Goal: Task Accomplishment & Management: Use online tool/utility

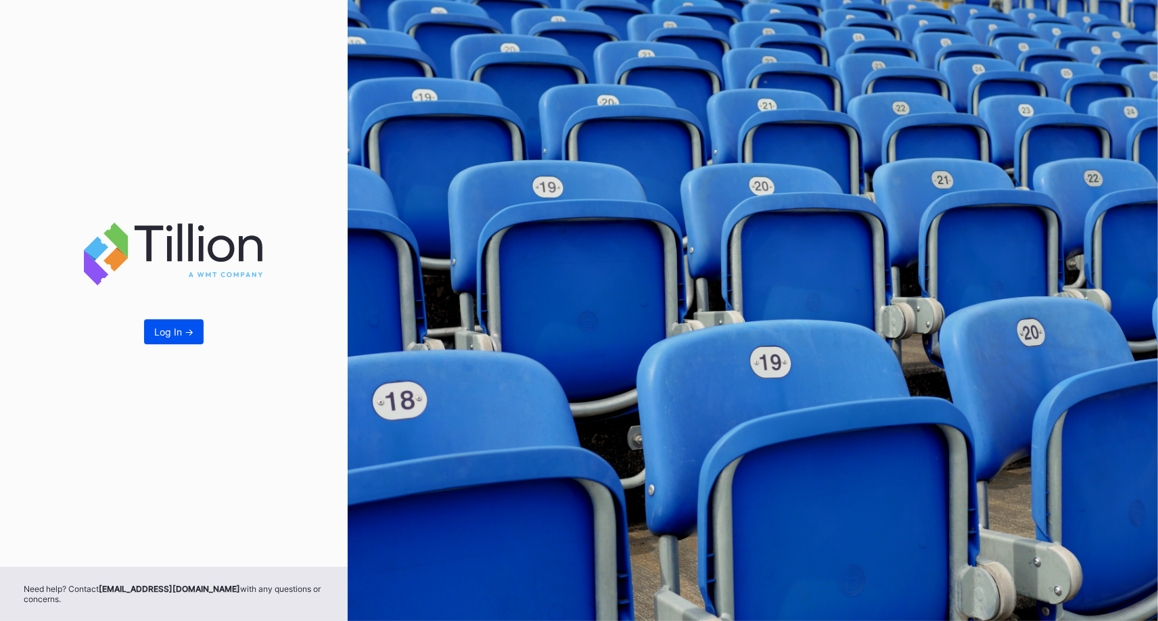
click at [166, 325] on button "Log In ->" at bounding box center [174, 331] width 60 height 25
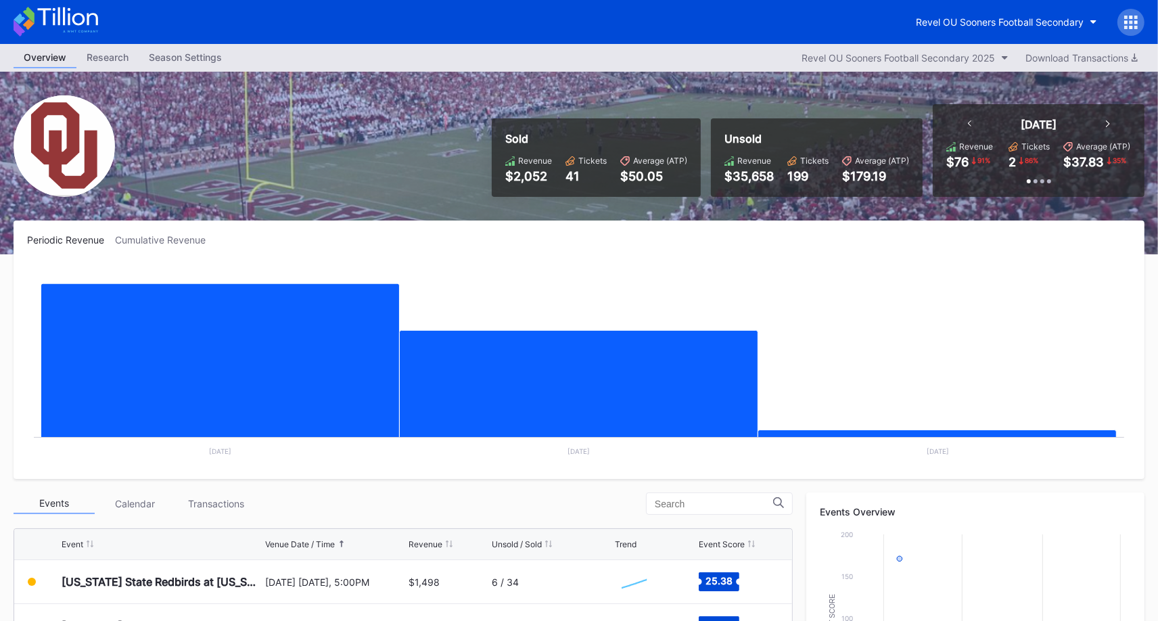
click at [1135, 18] on icon at bounding box center [1131, 23] width 14 height 14
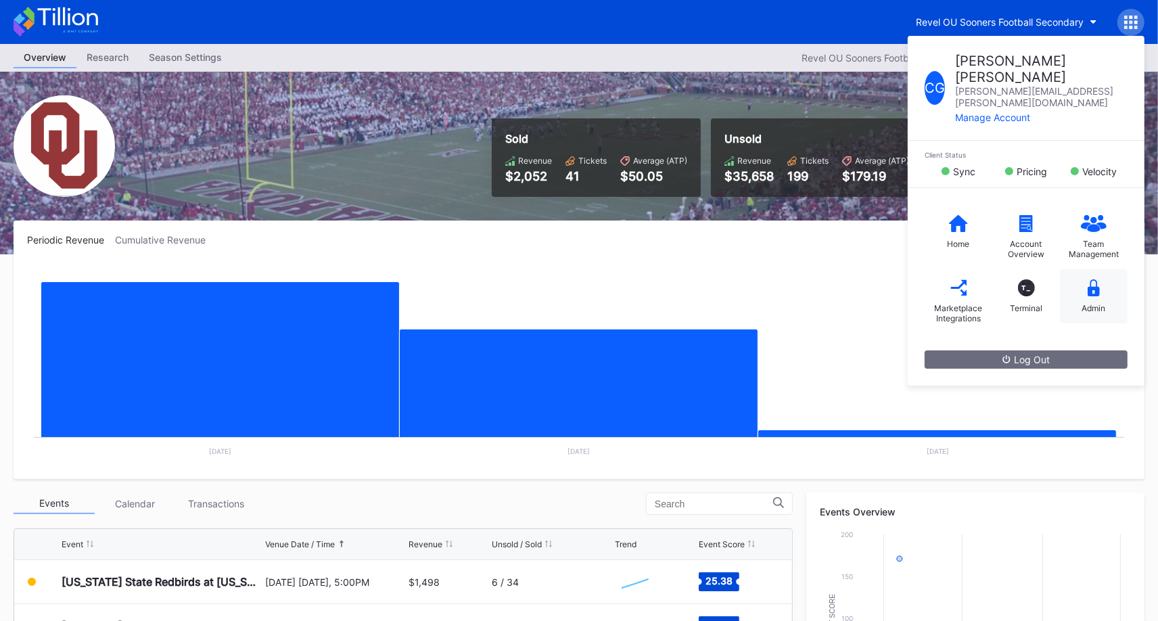
click at [1094, 279] on icon at bounding box center [1094, 287] width 12 height 17
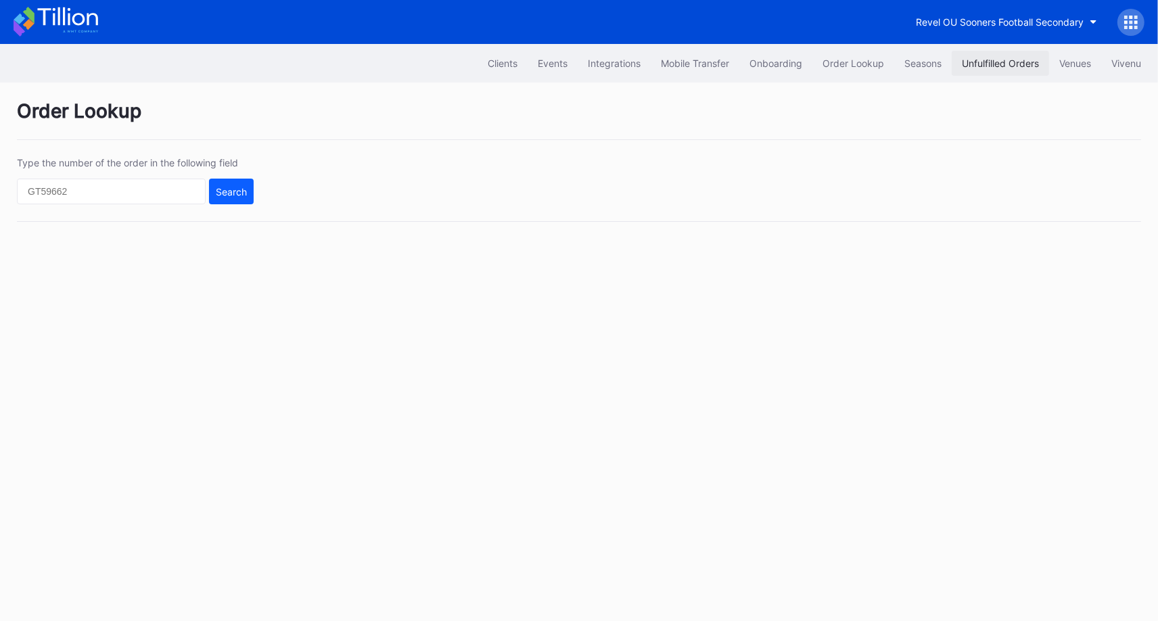
click at [991, 58] on div "Unfulfilled Orders" at bounding box center [1000, 62] width 77 height 11
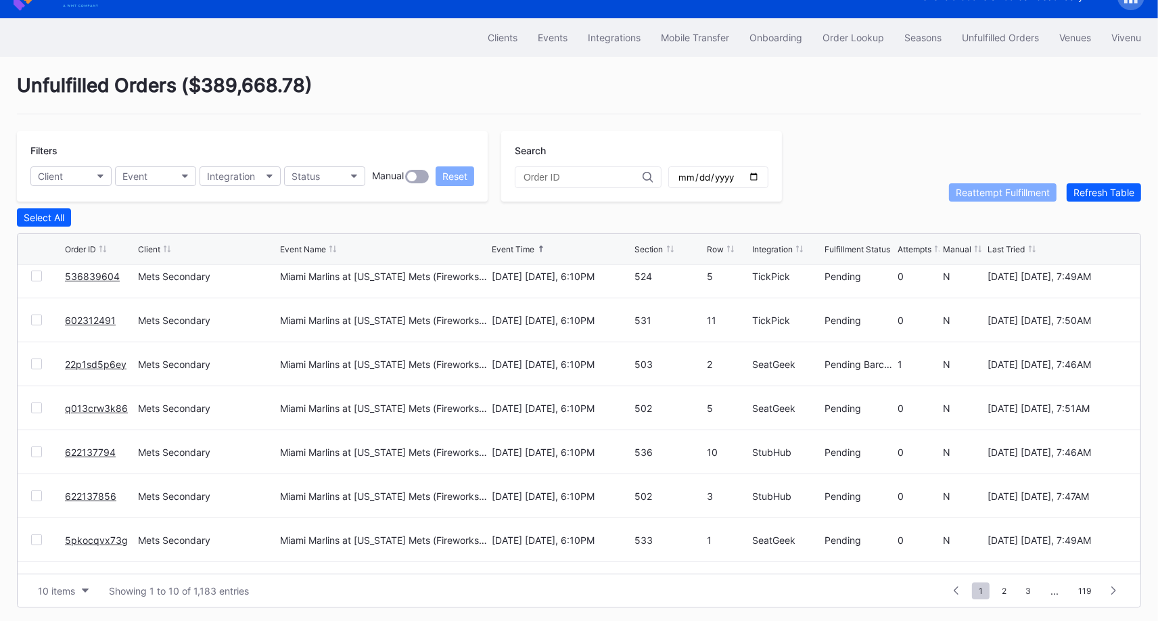
scroll to position [131, 0]
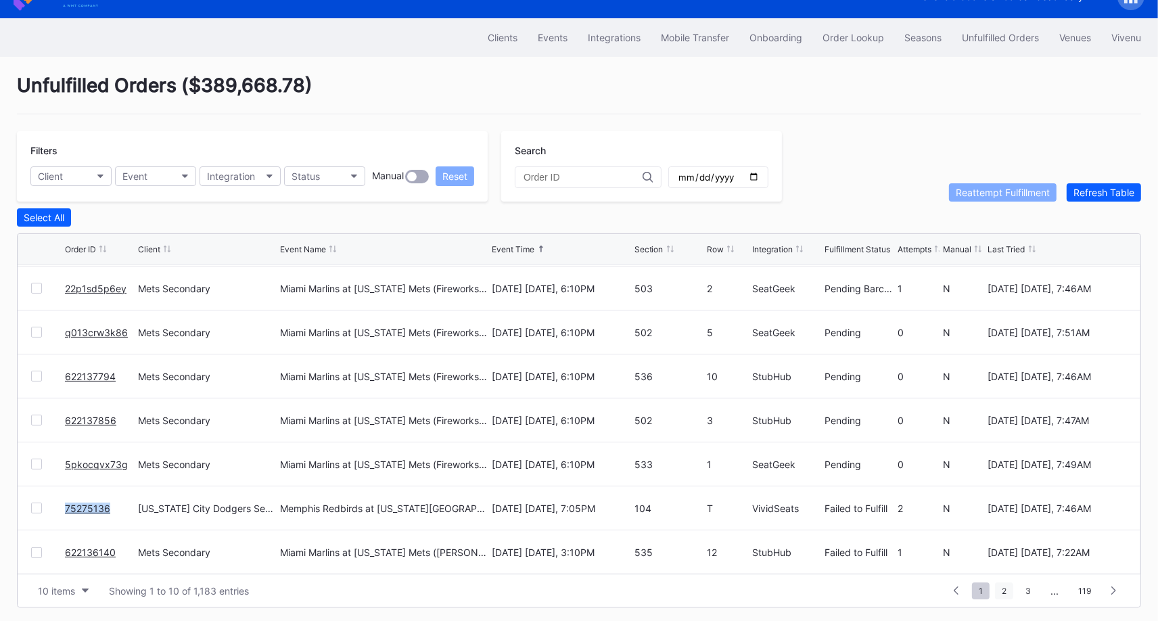
click at [1005, 582] on span "2" at bounding box center [1004, 590] width 18 height 17
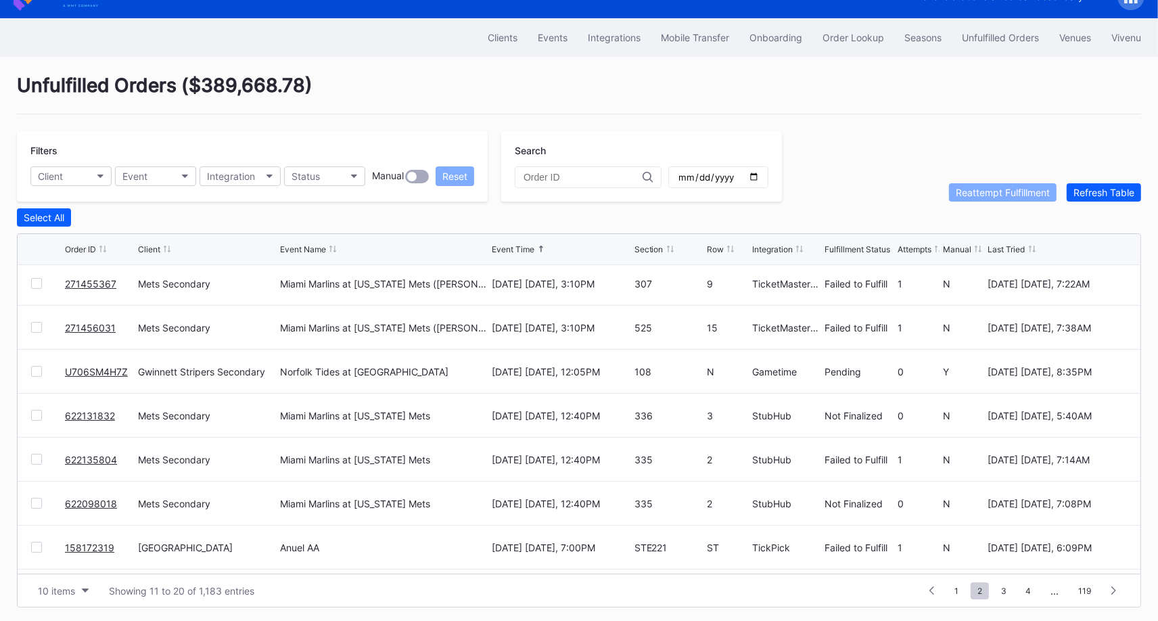
scroll to position [0, 0]
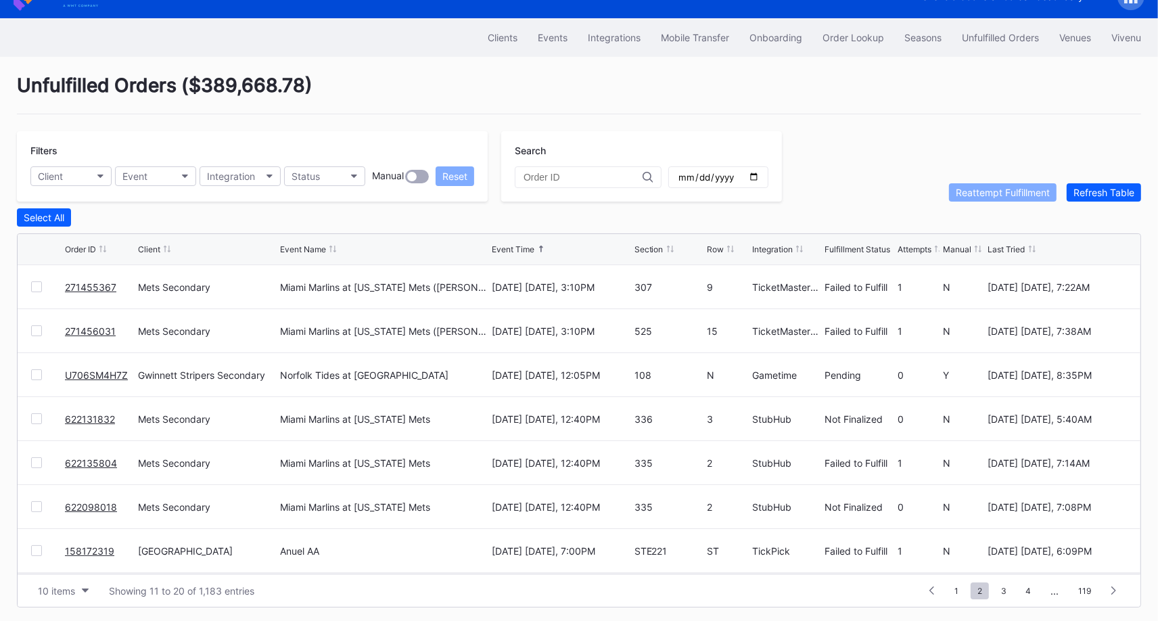
click at [82, 369] on link "U706SM4H7Z" at bounding box center [96, 374] width 63 height 11
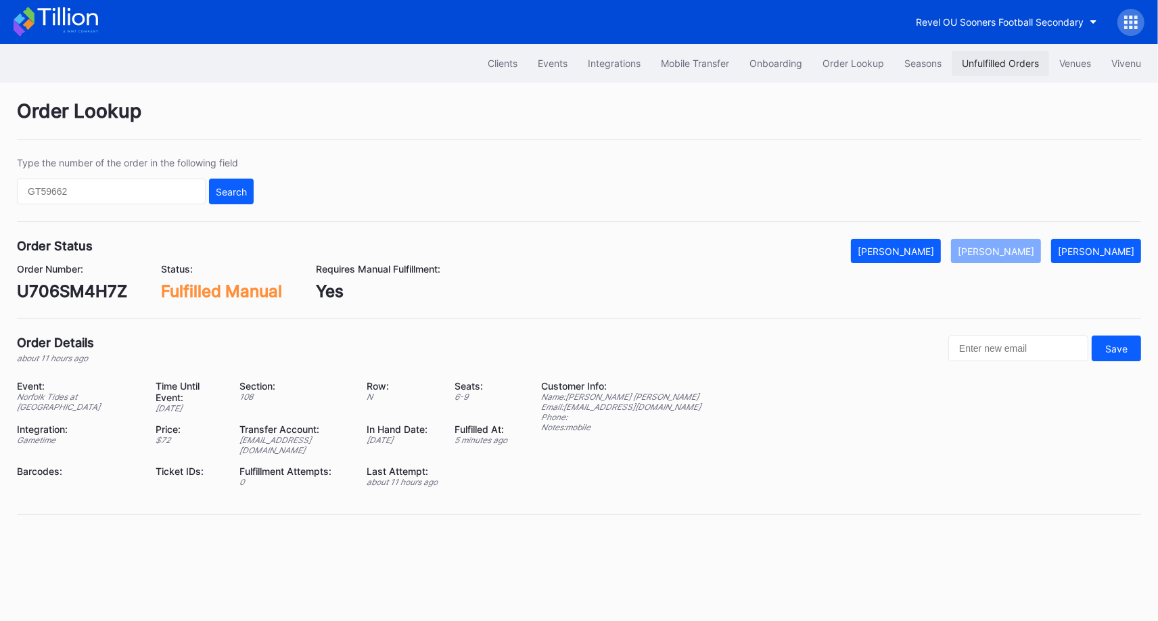
click at [1008, 63] on div "Unfulfilled Orders" at bounding box center [1000, 62] width 77 height 11
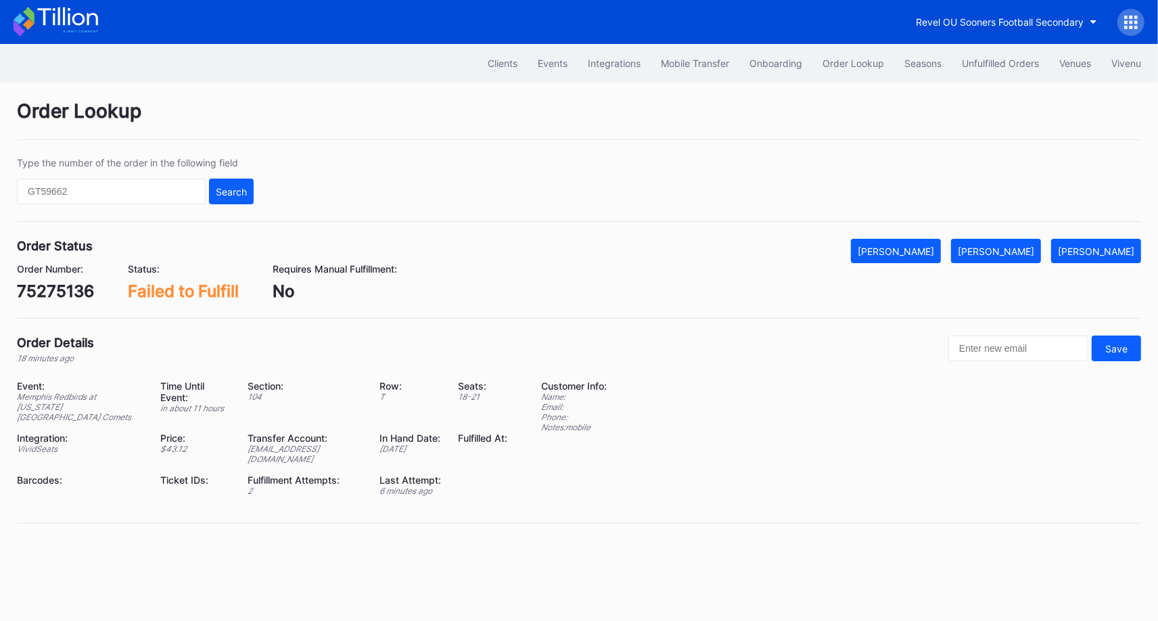
click at [52, 287] on div "75275136" at bounding box center [55, 291] width 77 height 20
copy div "75275136"
click at [1016, 252] on div "[PERSON_NAME]" at bounding box center [996, 251] width 76 height 11
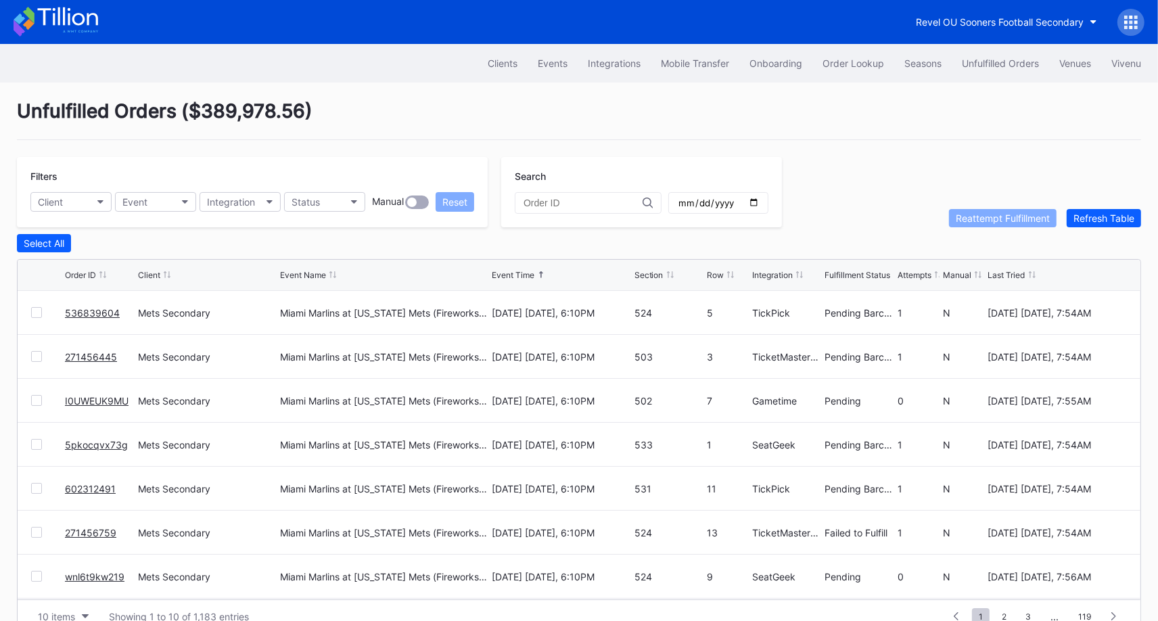
scroll to position [26, 0]
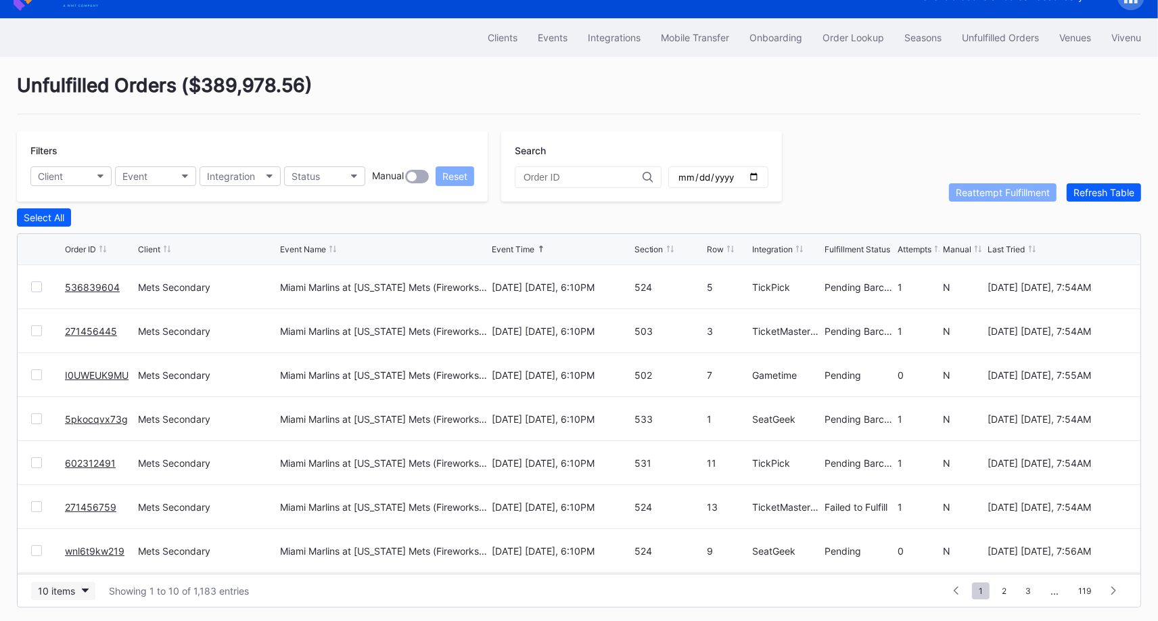
click at [83, 582] on button "10 items" at bounding box center [63, 591] width 64 height 18
click at [74, 495] on div "50 items" at bounding box center [63, 503] width 64 height 25
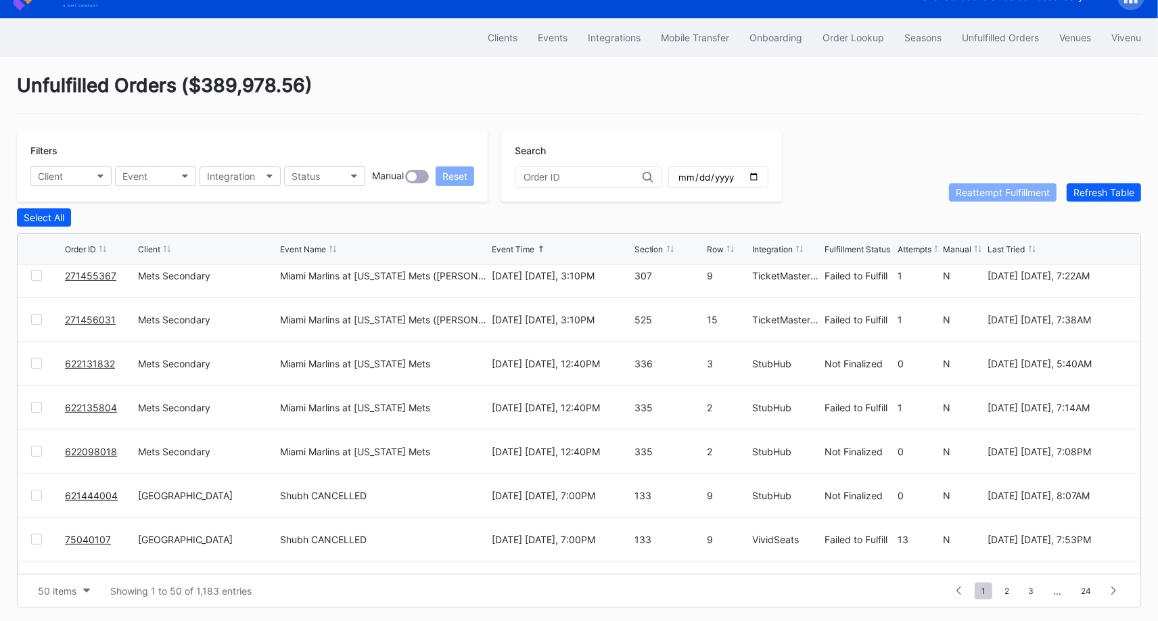
scroll to position [591, 0]
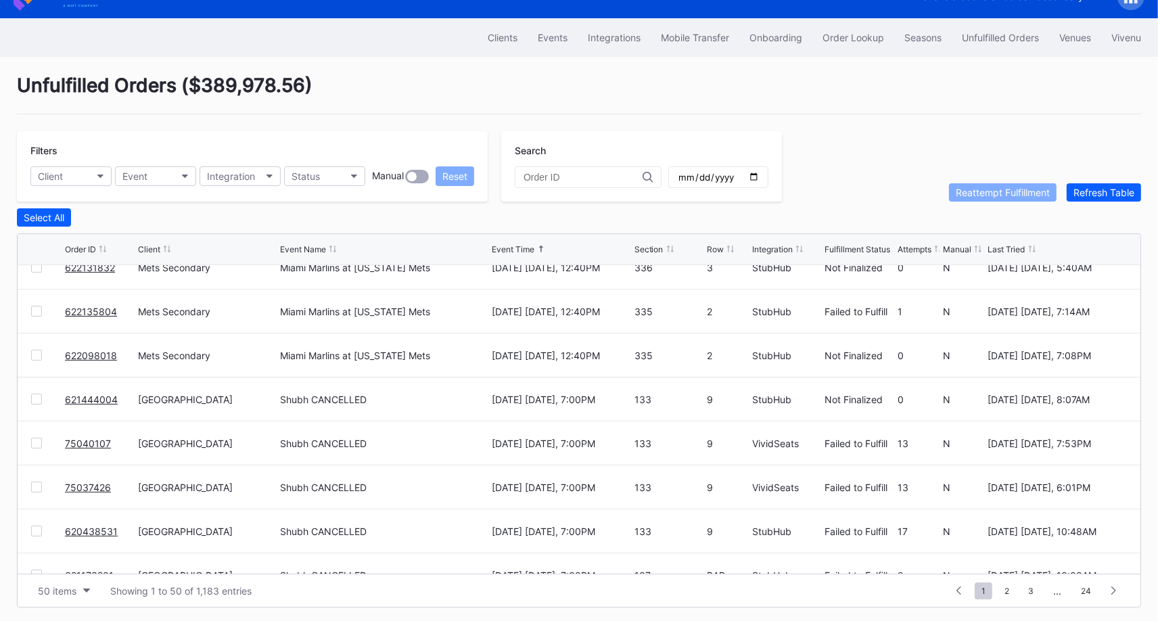
click at [87, 450] on div "75040107" at bounding box center [100, 442] width 70 height 43
click at [87, 440] on link "75040107" at bounding box center [88, 443] width 46 height 11
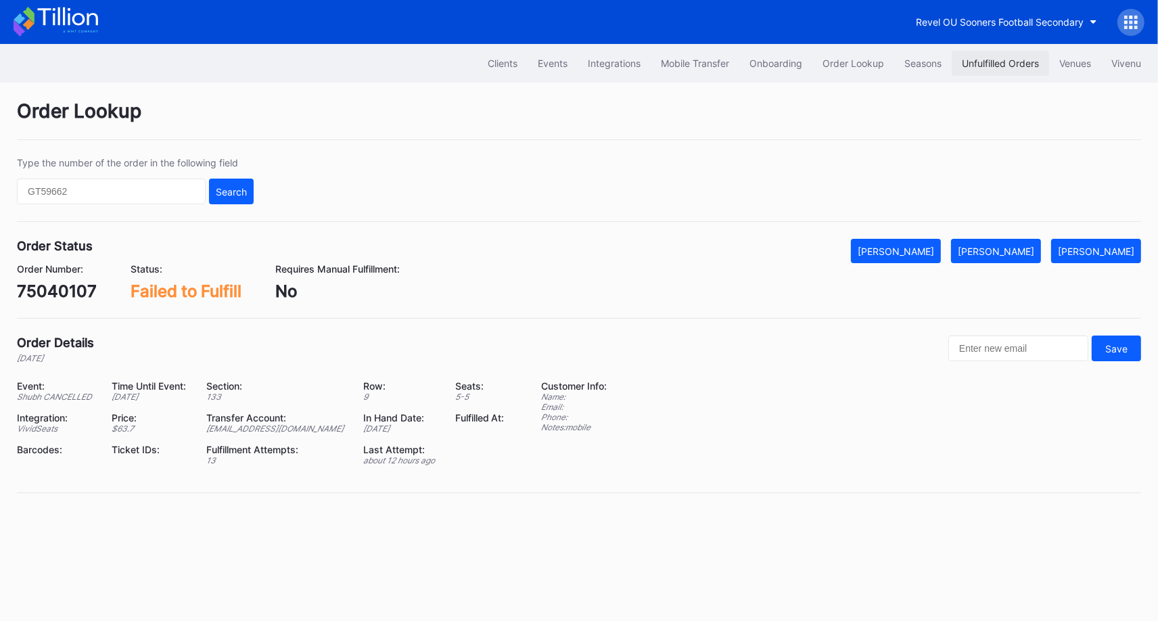
click at [977, 58] on div "Unfulfilled Orders" at bounding box center [1000, 62] width 77 height 11
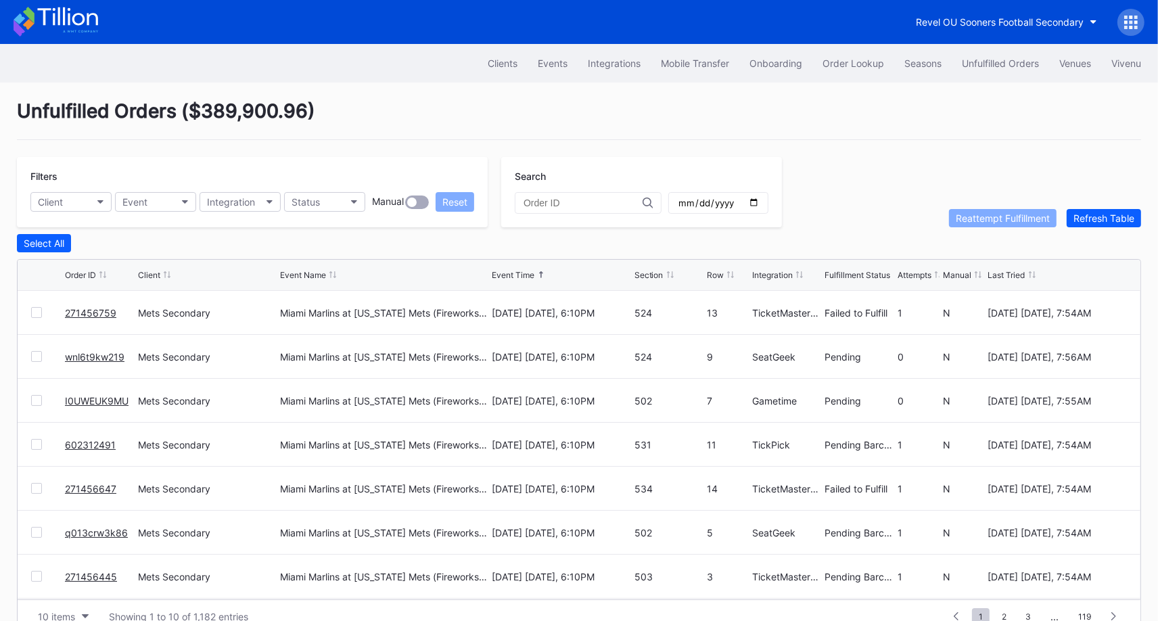
scroll to position [26, 0]
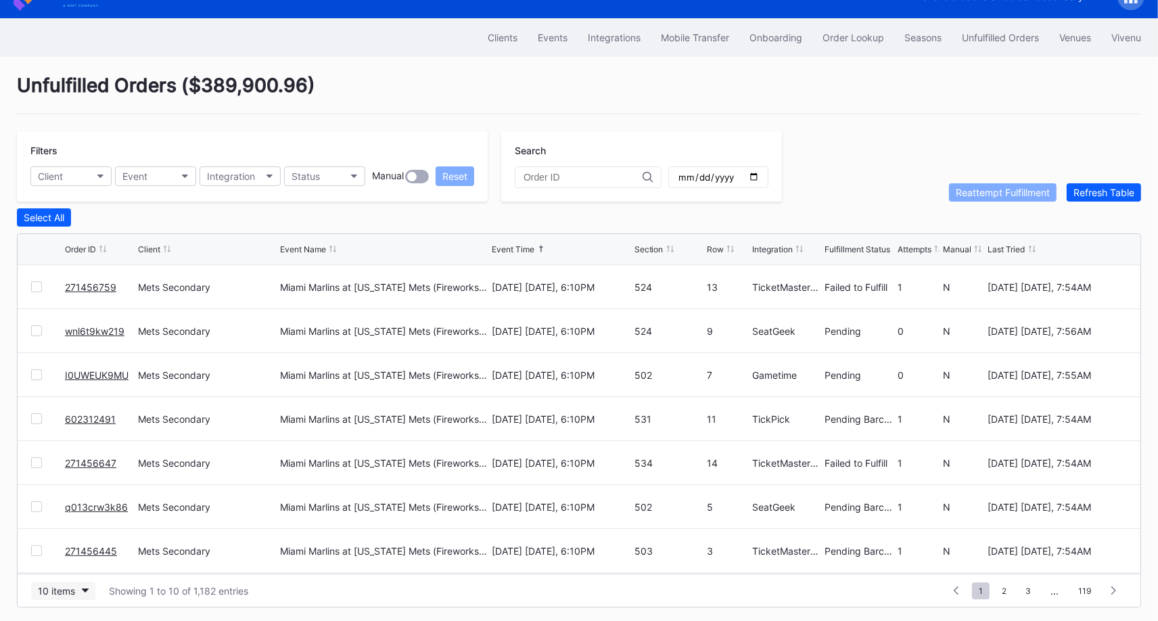
click at [76, 587] on button "10 items" at bounding box center [63, 591] width 64 height 18
click at [70, 505] on div "50 items" at bounding box center [60, 503] width 39 height 11
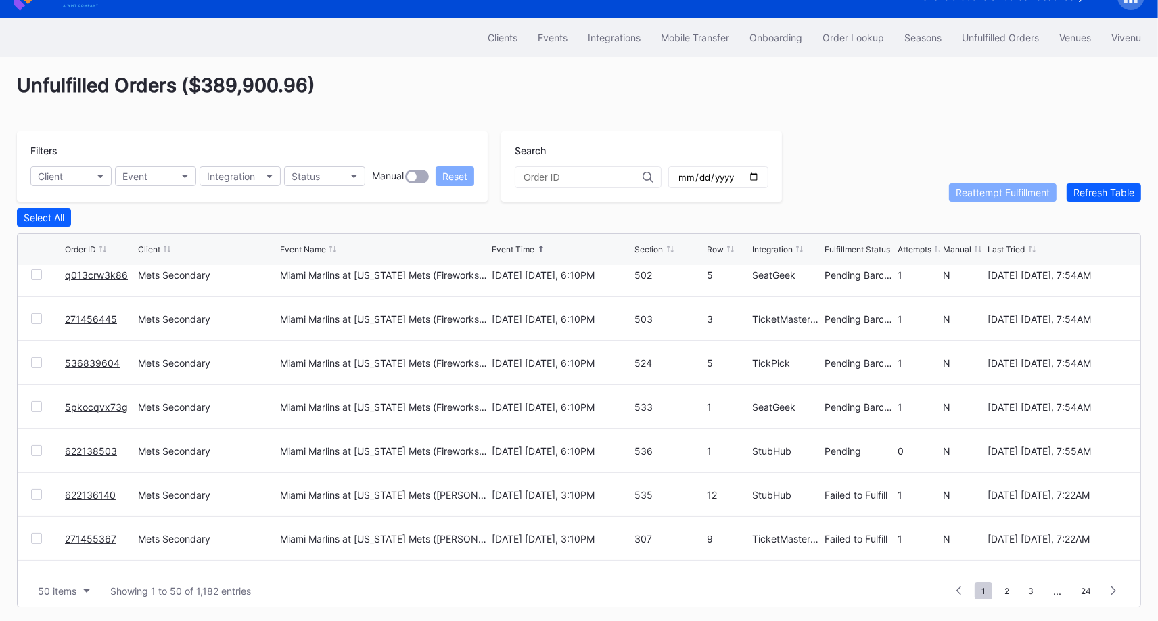
scroll to position [0, 0]
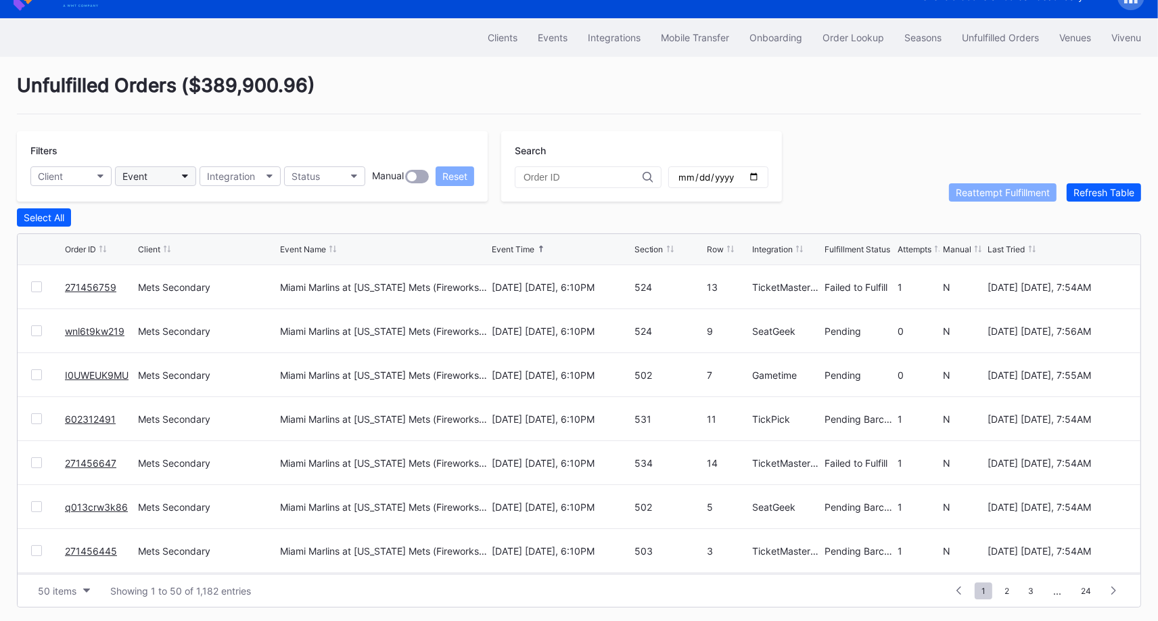
click at [170, 176] on button "Event" at bounding box center [155, 176] width 81 height 20
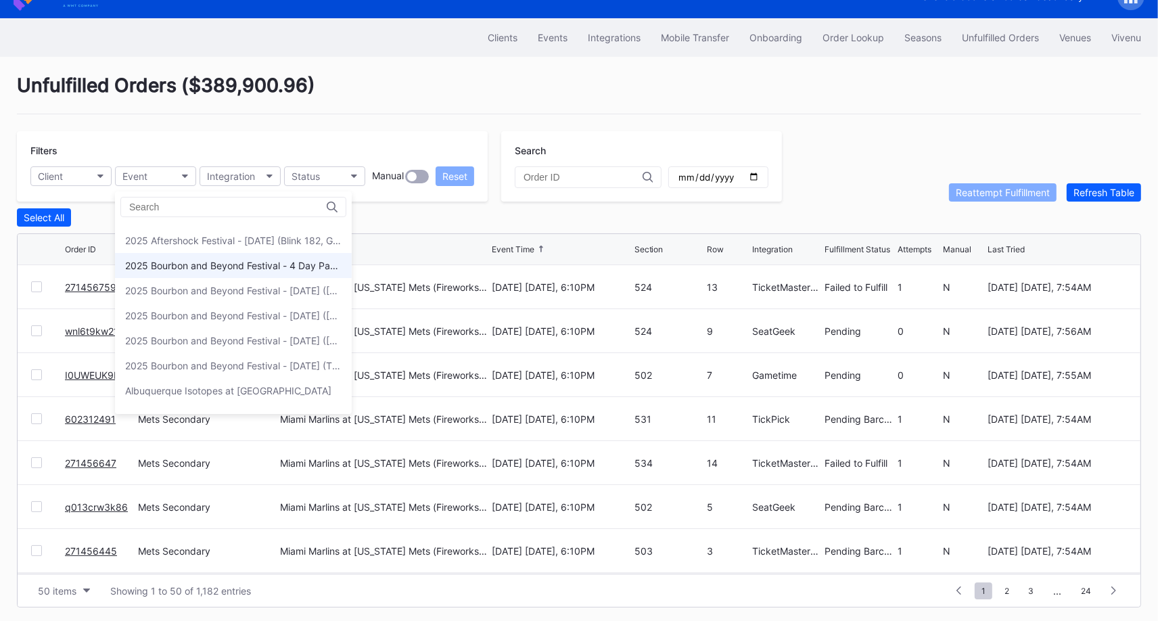
scroll to position [97, 0]
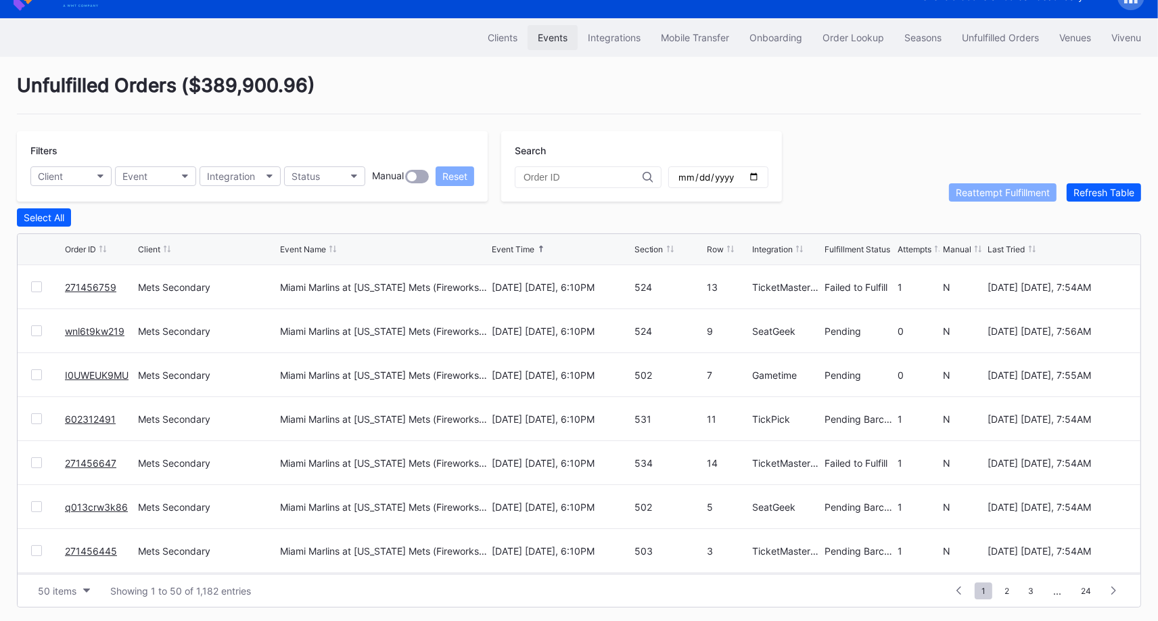
click at [546, 47] on button "Events" at bounding box center [553, 37] width 50 height 25
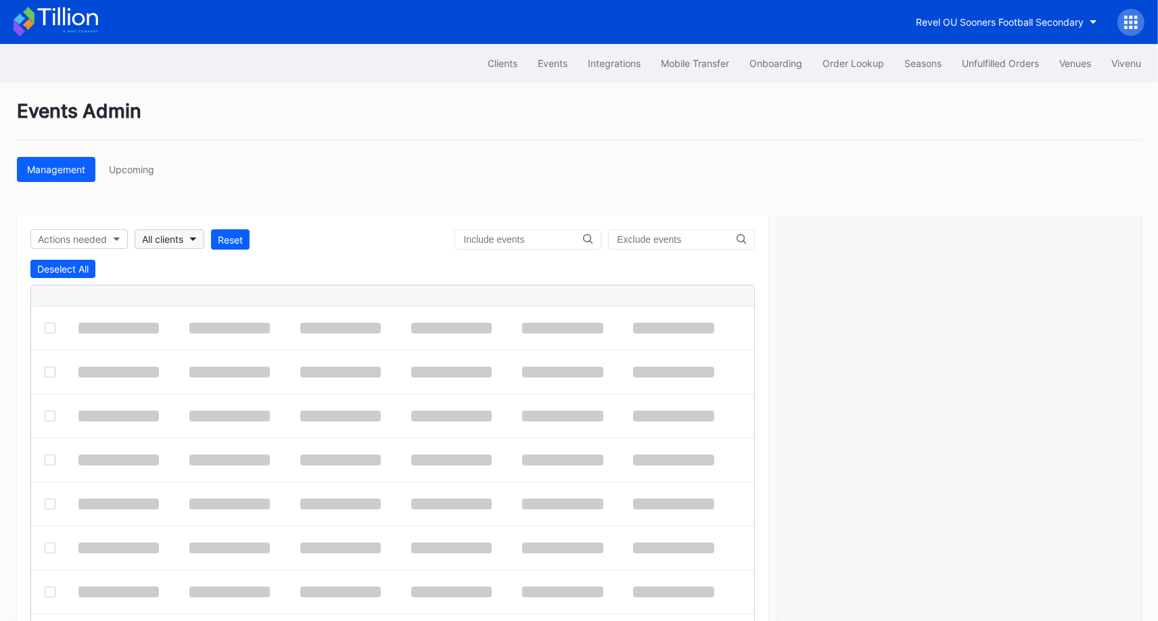
click at [189, 238] on button "All clients" at bounding box center [170, 239] width 70 height 20
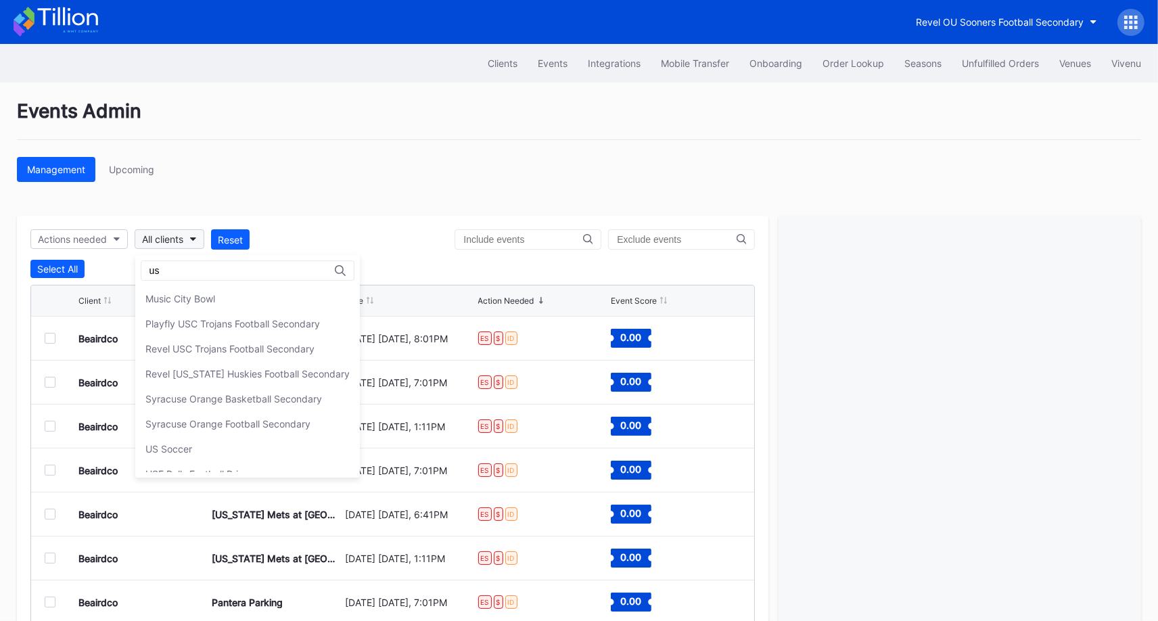
type input "u"
type input "h"
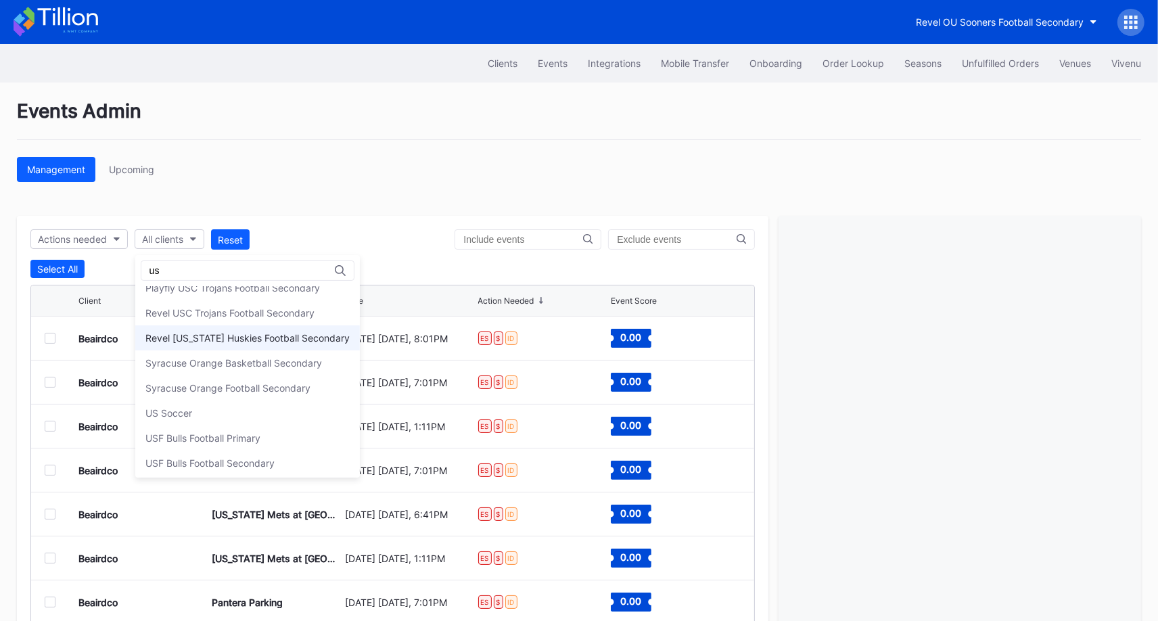
scroll to position [35, 0]
type input "u"
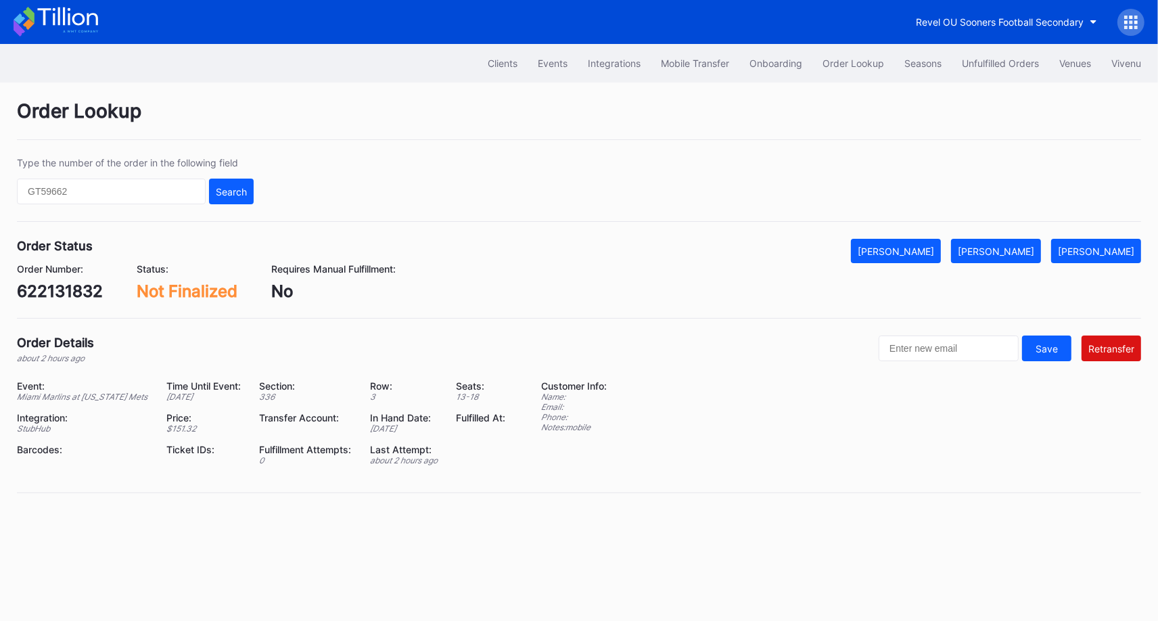
click at [75, 290] on div "622131832" at bounding box center [60, 291] width 86 height 20
copy div "622131832"
click at [89, 289] on div "622098018" at bounding box center [62, 291] width 90 height 20
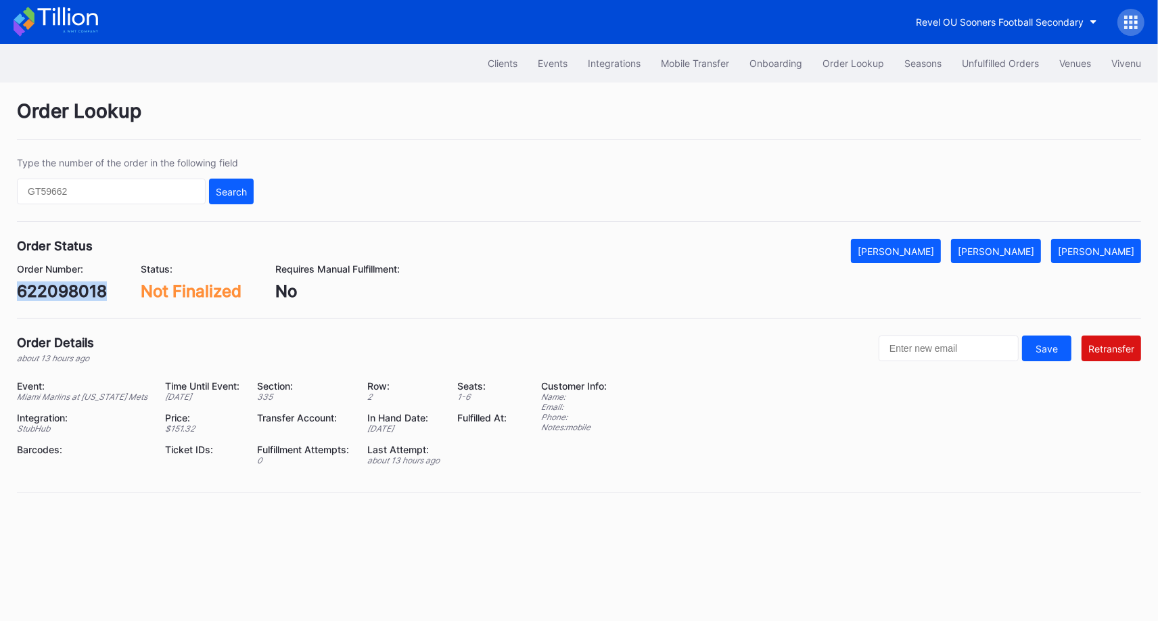
copy div "622098018"
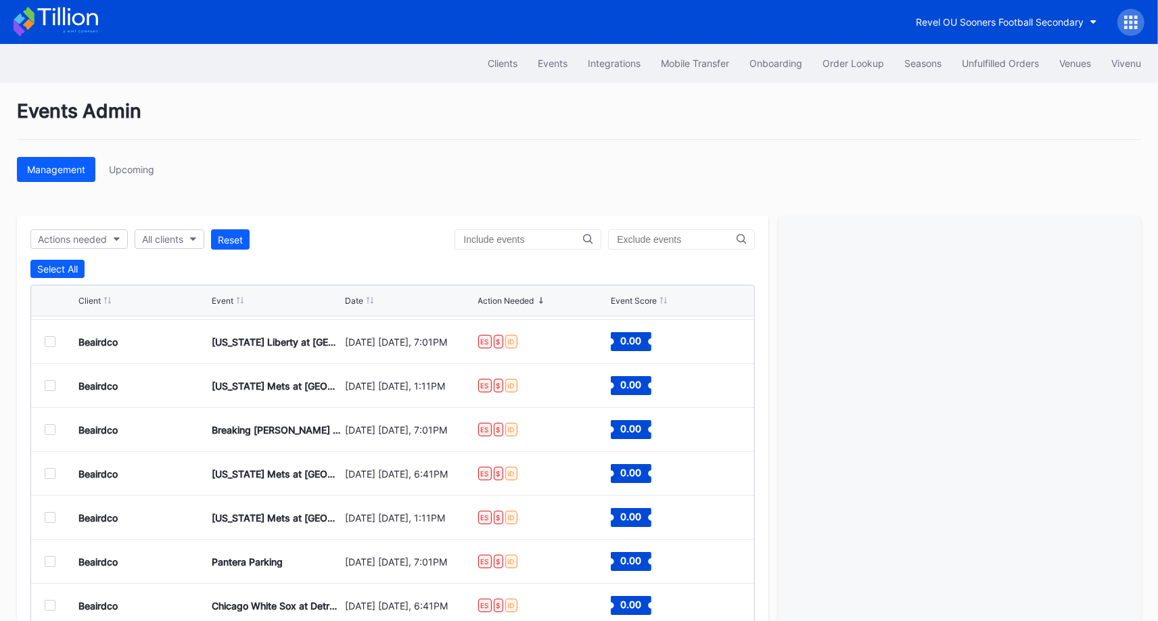
scroll to position [65, 0]
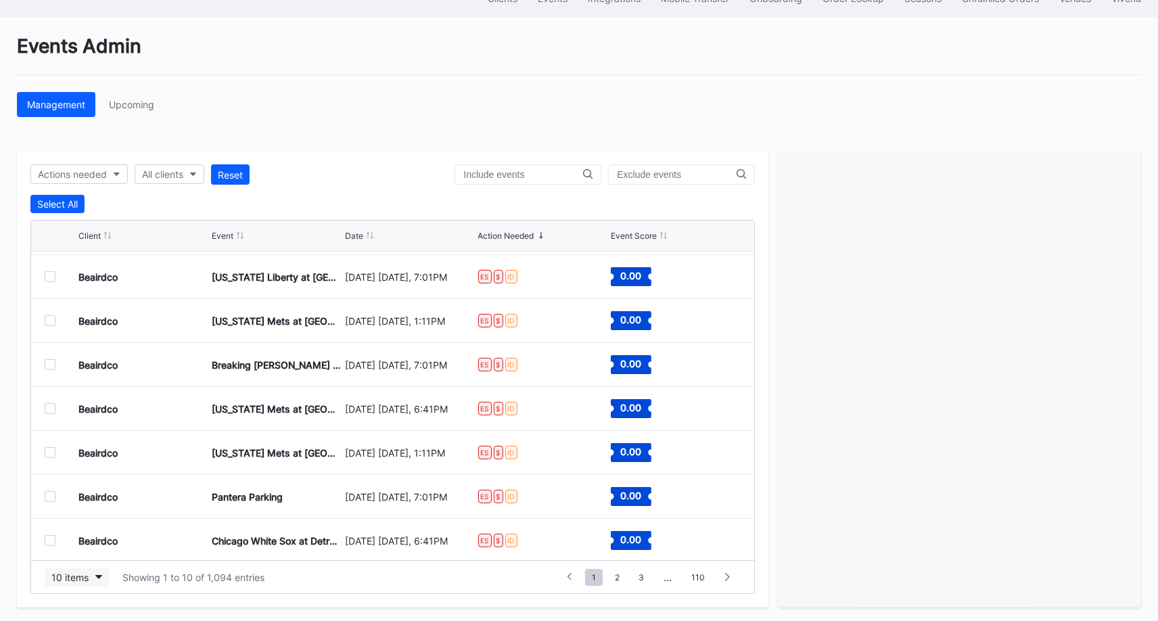
click at [92, 576] on button "10 items" at bounding box center [77, 577] width 64 height 18
click at [81, 506] on div "100 items" at bounding box center [77, 515] width 64 height 25
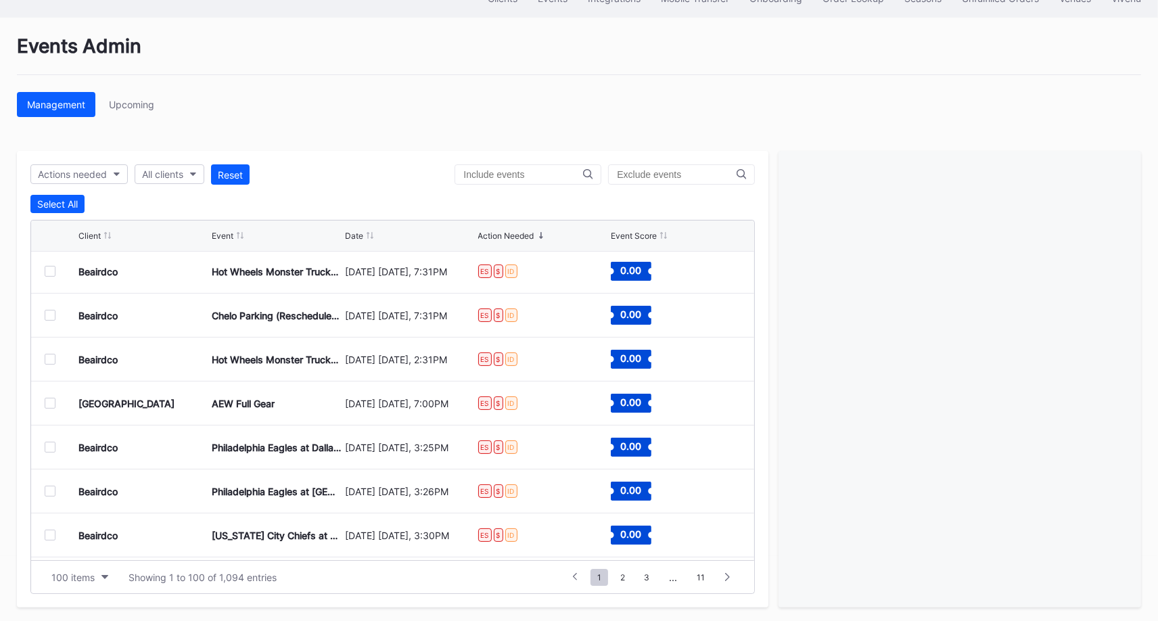
scroll to position [2946, 0]
click at [47, 399] on div at bounding box center [50, 404] width 11 height 11
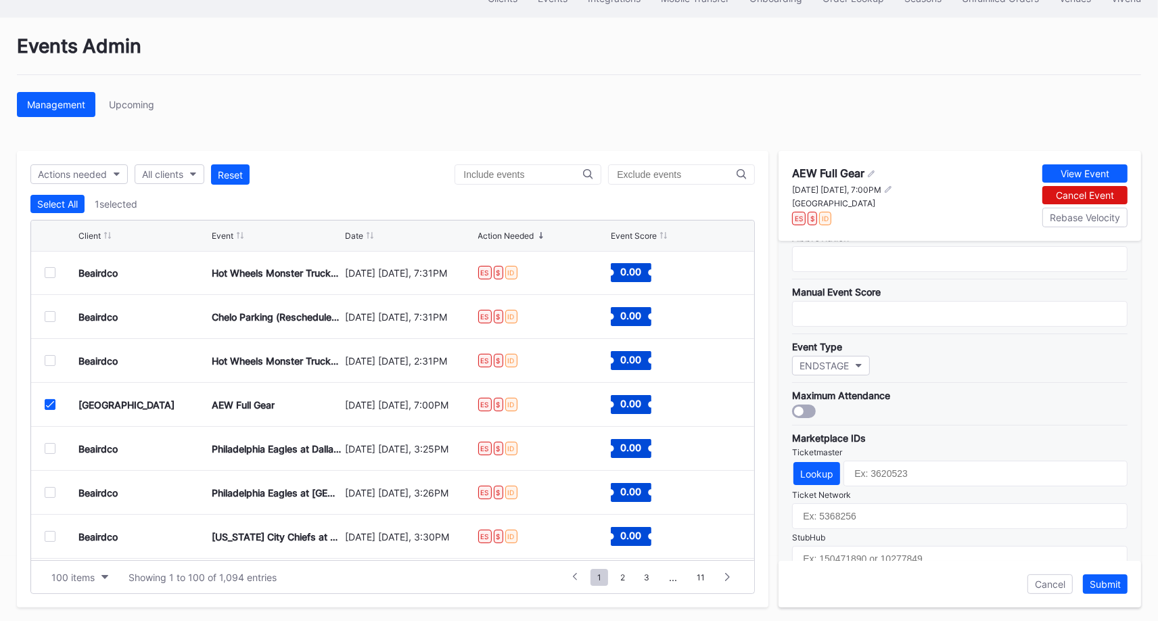
scroll to position [382, 0]
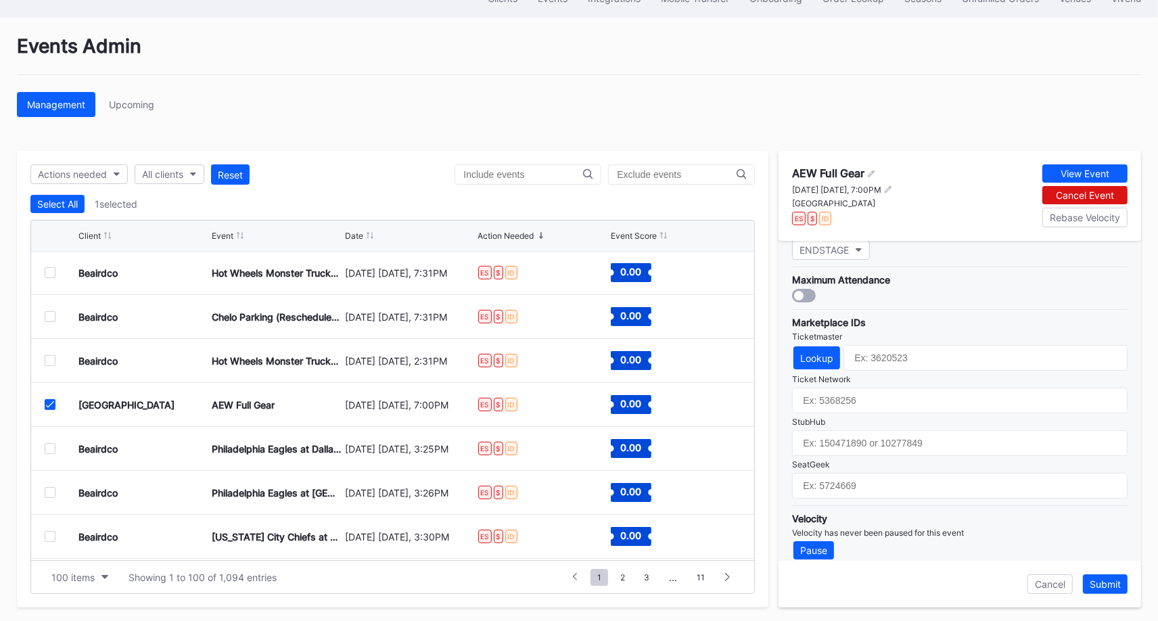
click at [47, 402] on icon at bounding box center [50, 404] width 8 height 7
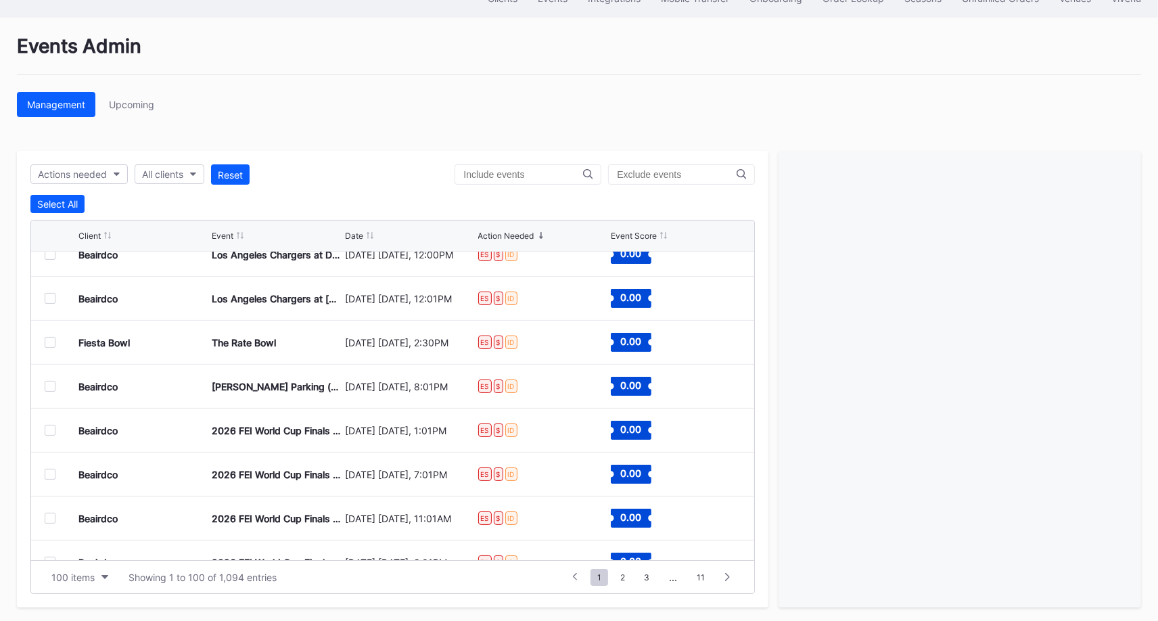
scroll to position [3493, 0]
click at [48, 335] on div at bounding box center [50, 340] width 11 height 11
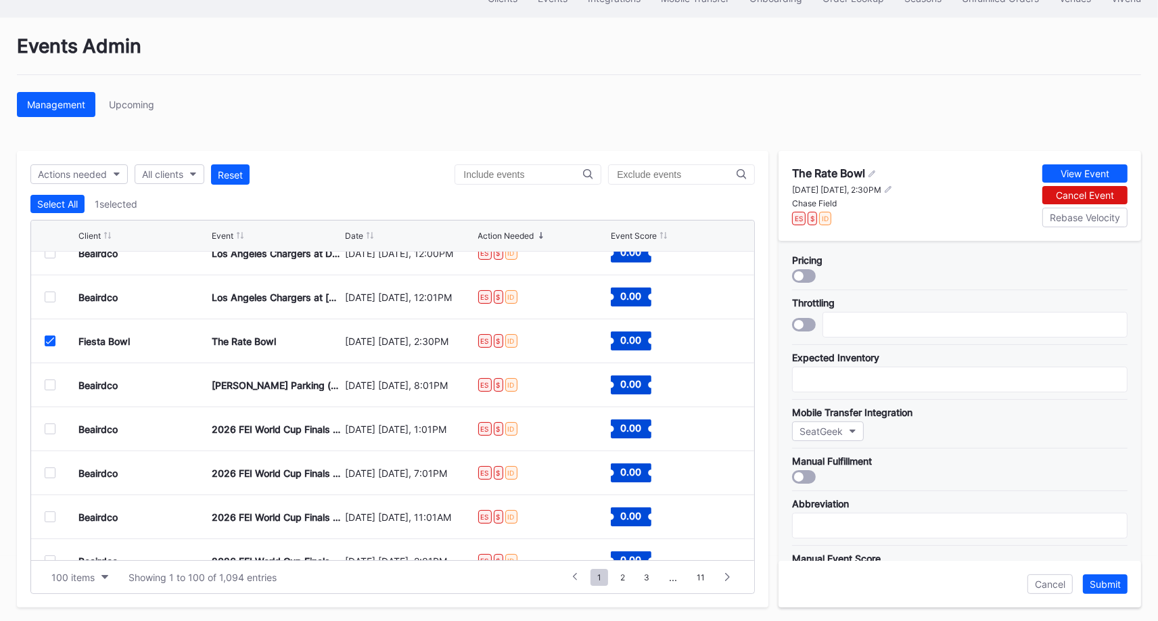
scroll to position [382, 0]
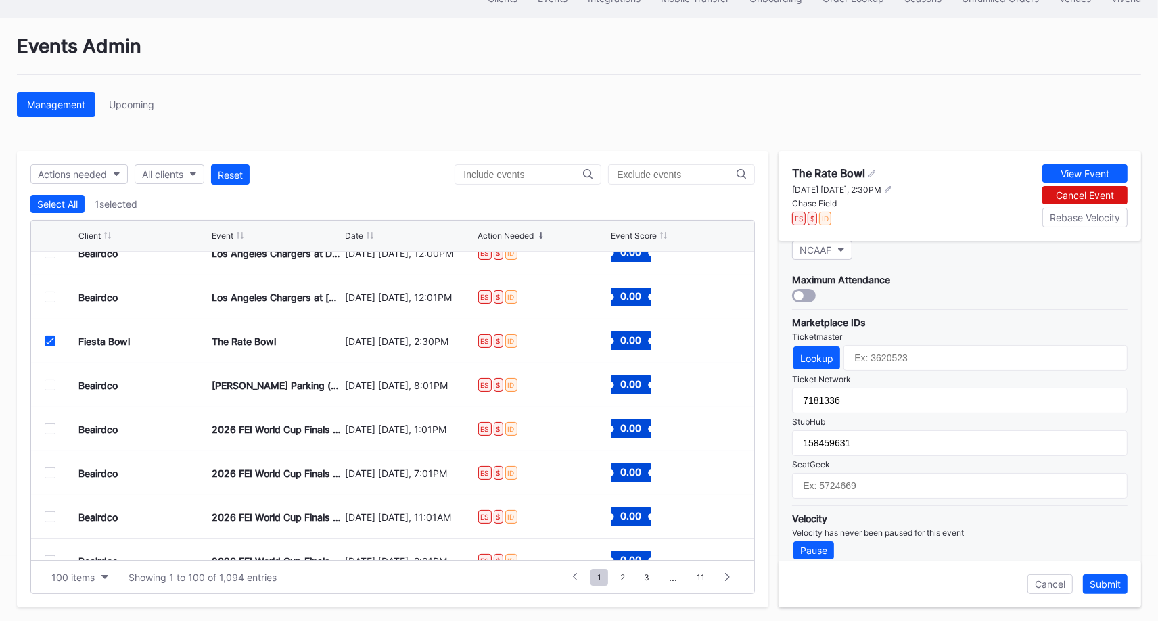
click at [48, 340] on icon at bounding box center [50, 340] width 8 height 7
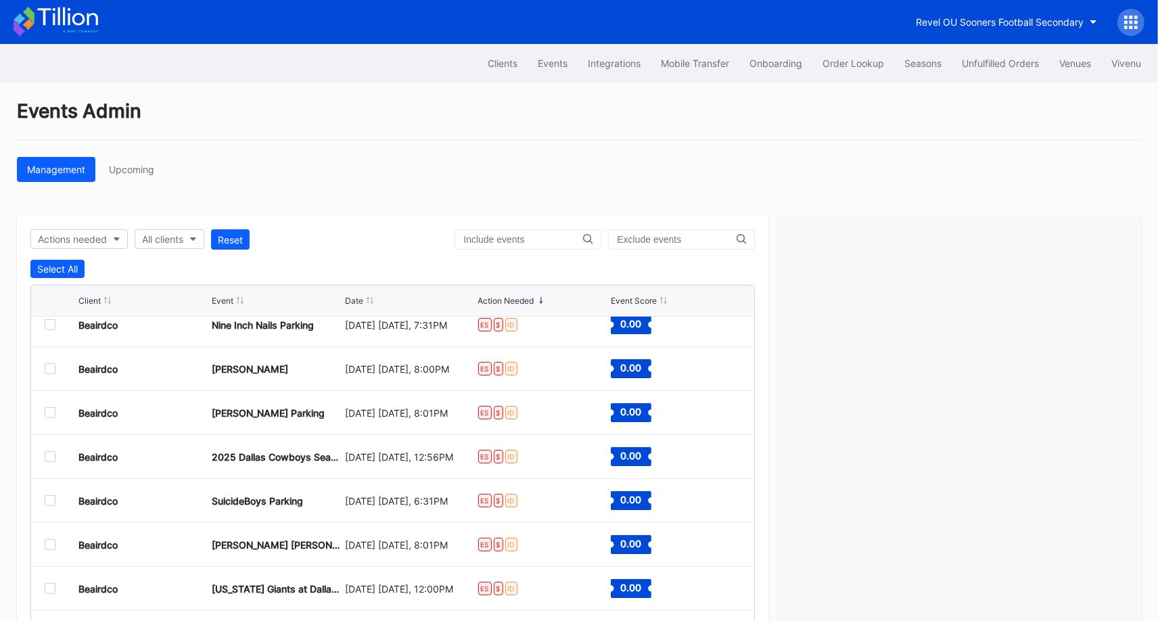
scroll to position [650, 0]
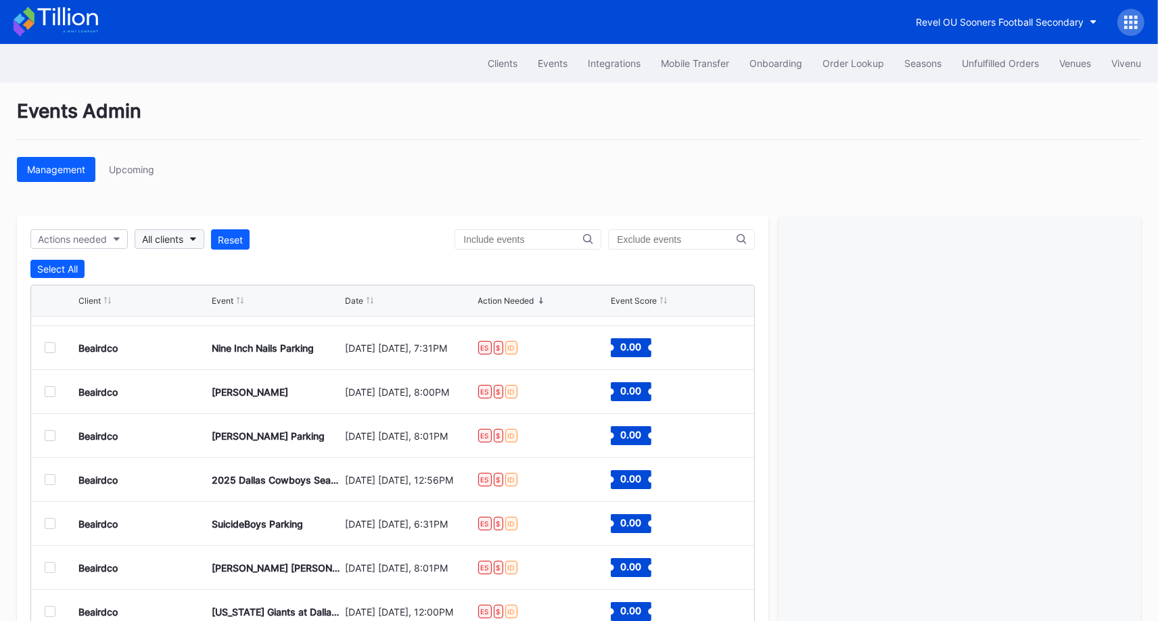
click at [181, 235] on div "All clients" at bounding box center [162, 238] width 41 height 11
type input "pru"
click at [195, 295] on div "[GEOGRAPHIC_DATA]" at bounding box center [192, 298] width 95 height 11
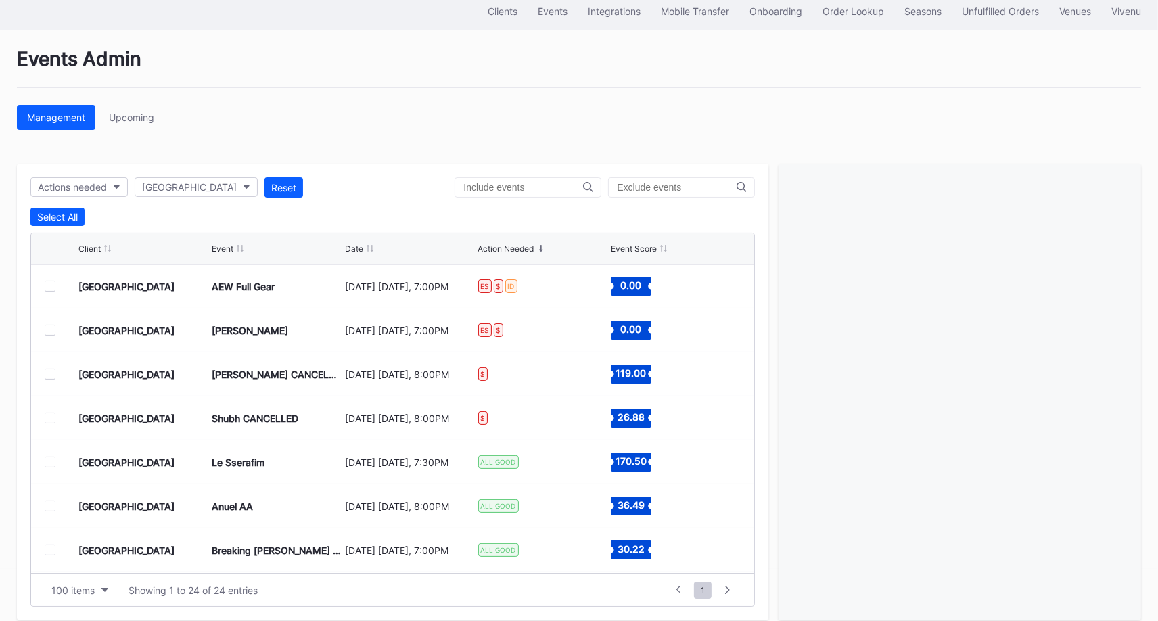
scroll to position [65, 0]
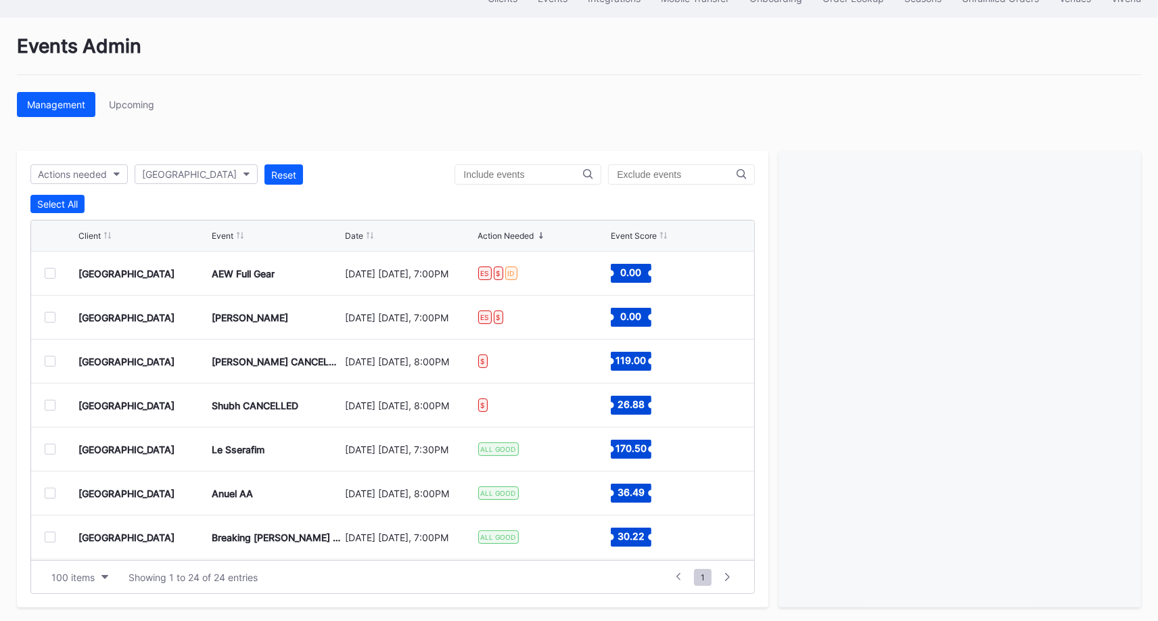
click at [51, 312] on div at bounding box center [50, 317] width 11 height 11
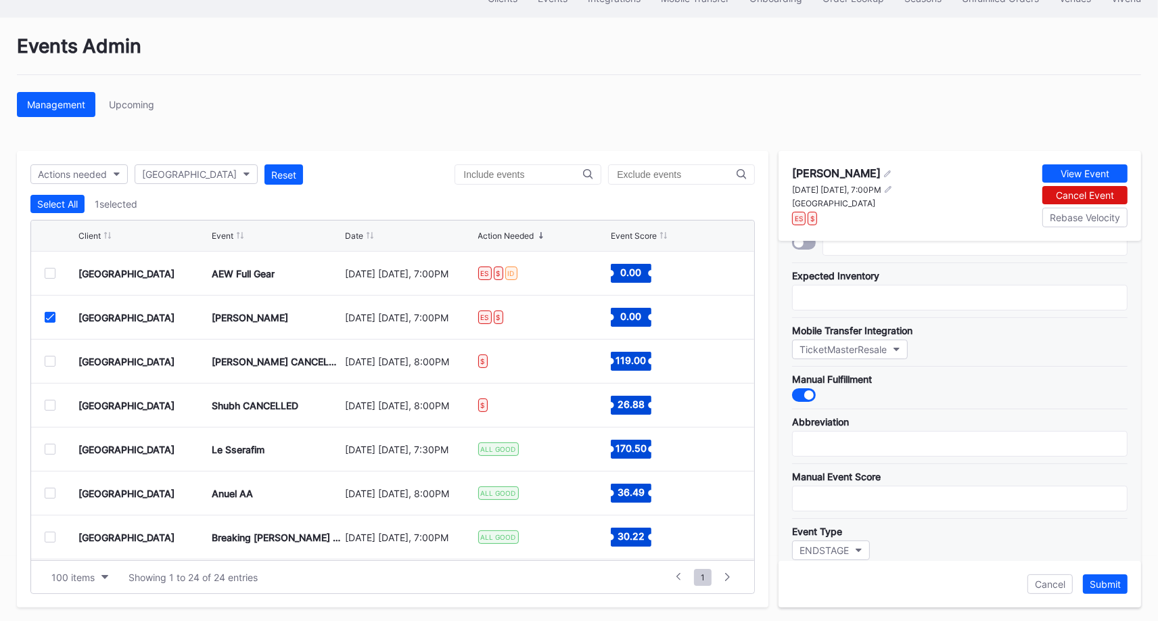
scroll to position [0, 0]
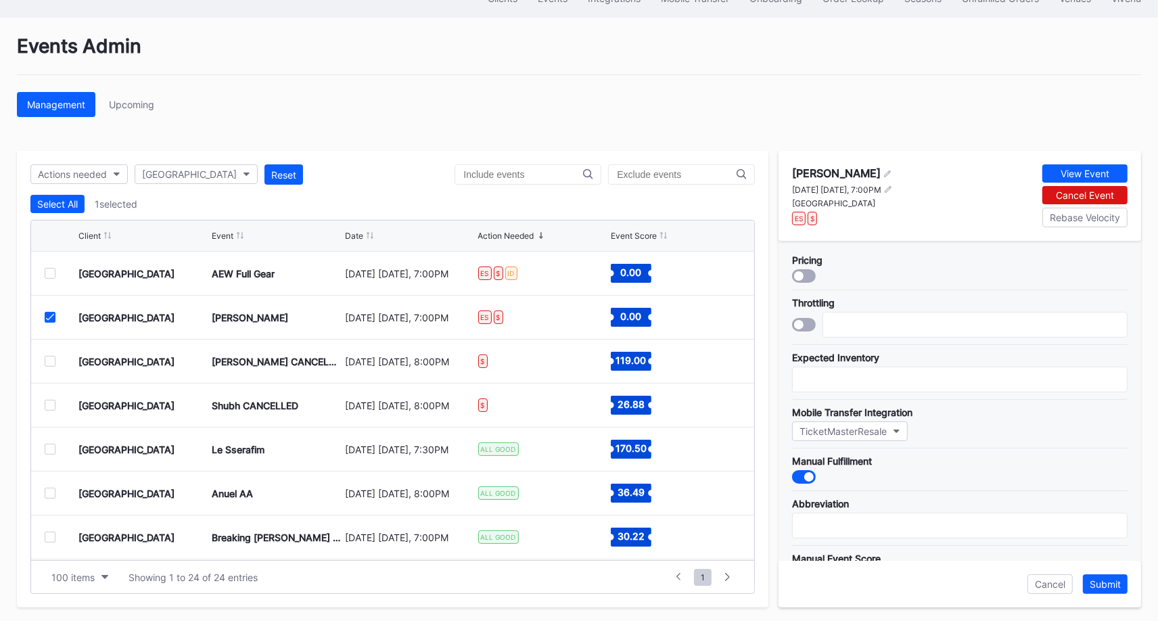
click at [46, 315] on icon at bounding box center [50, 317] width 8 height 7
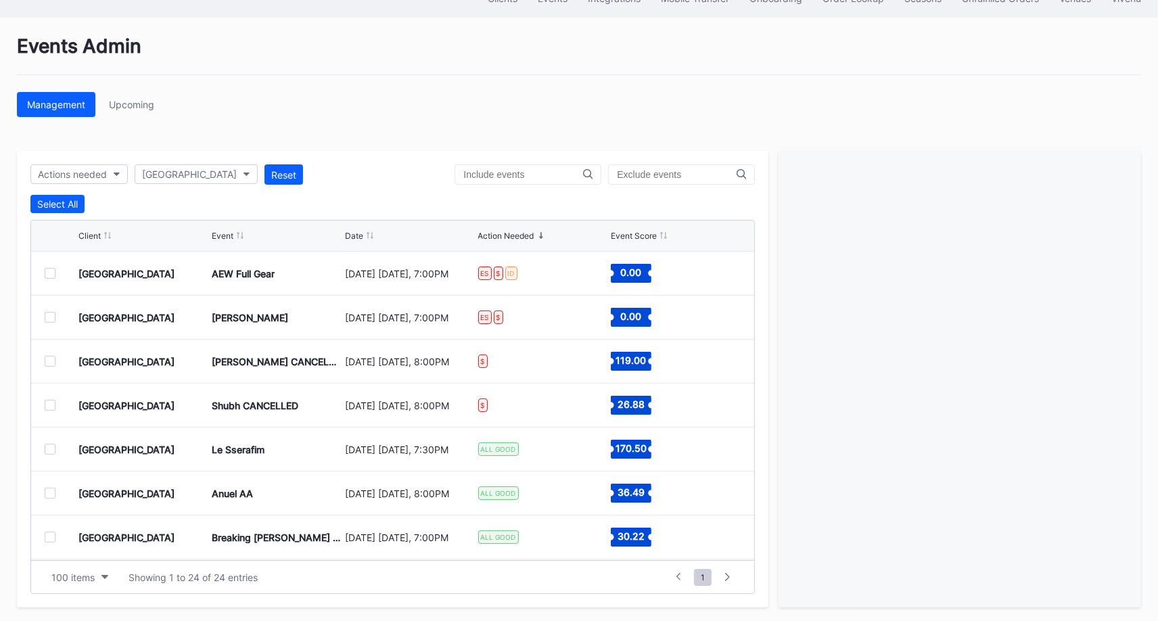
click at [49, 270] on div at bounding box center [50, 273] width 11 height 11
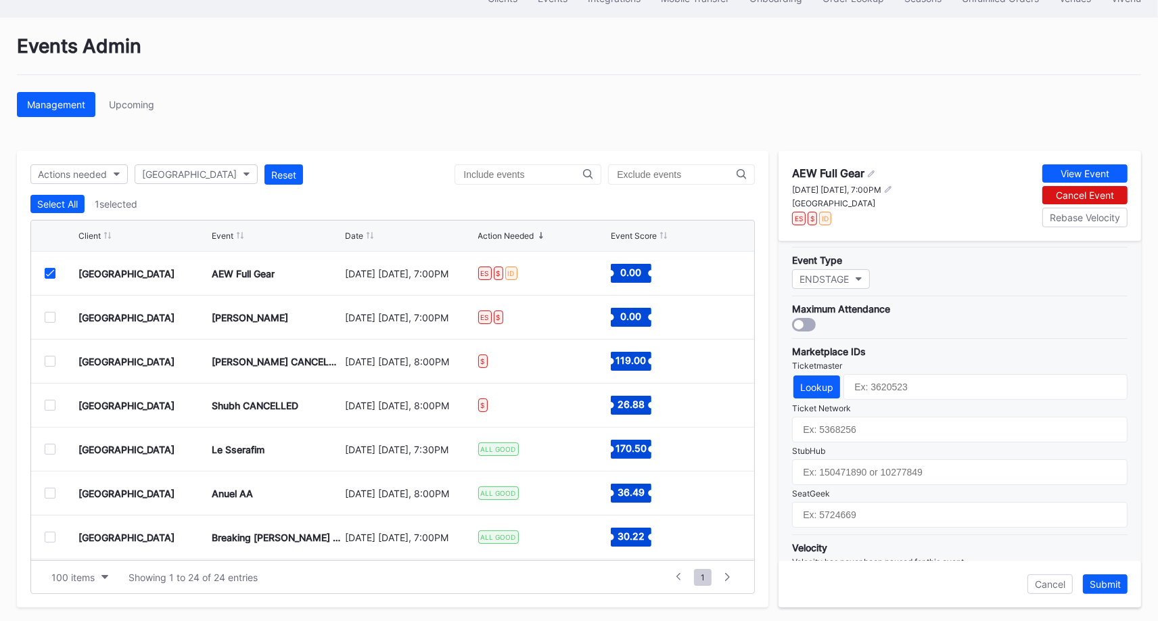
scroll to position [382, 0]
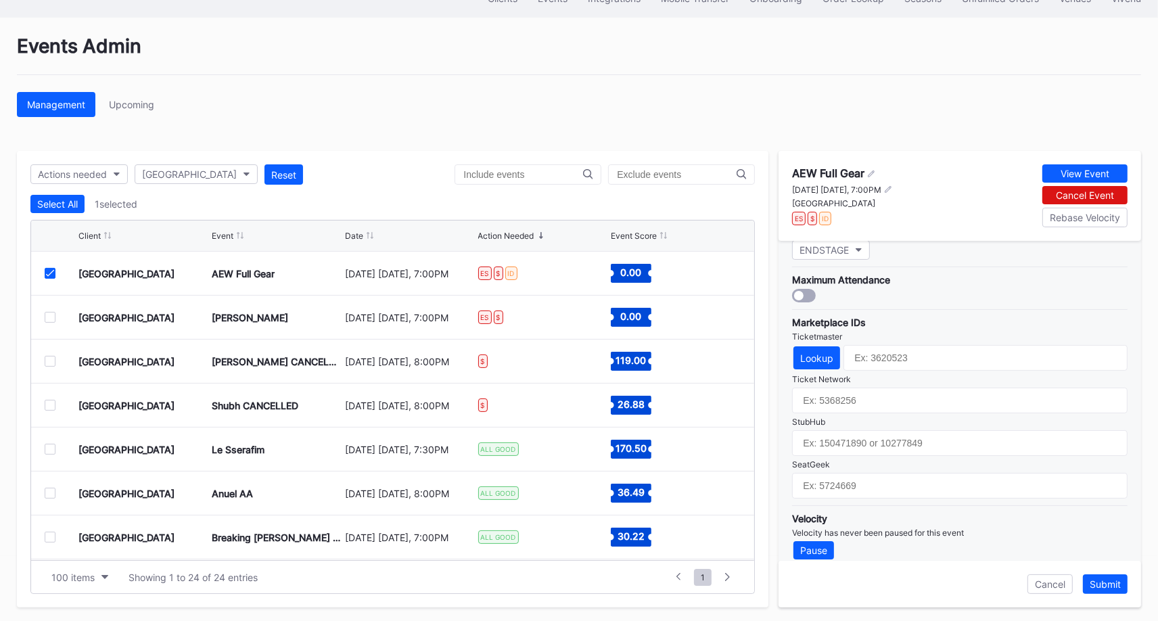
click at [847, 202] on div "[GEOGRAPHIC_DATA]" at bounding box center [842, 203] width 101 height 10
copy div "[GEOGRAPHIC_DATA]"
click at [886, 388] on input "text" at bounding box center [959, 401] width 335 height 26
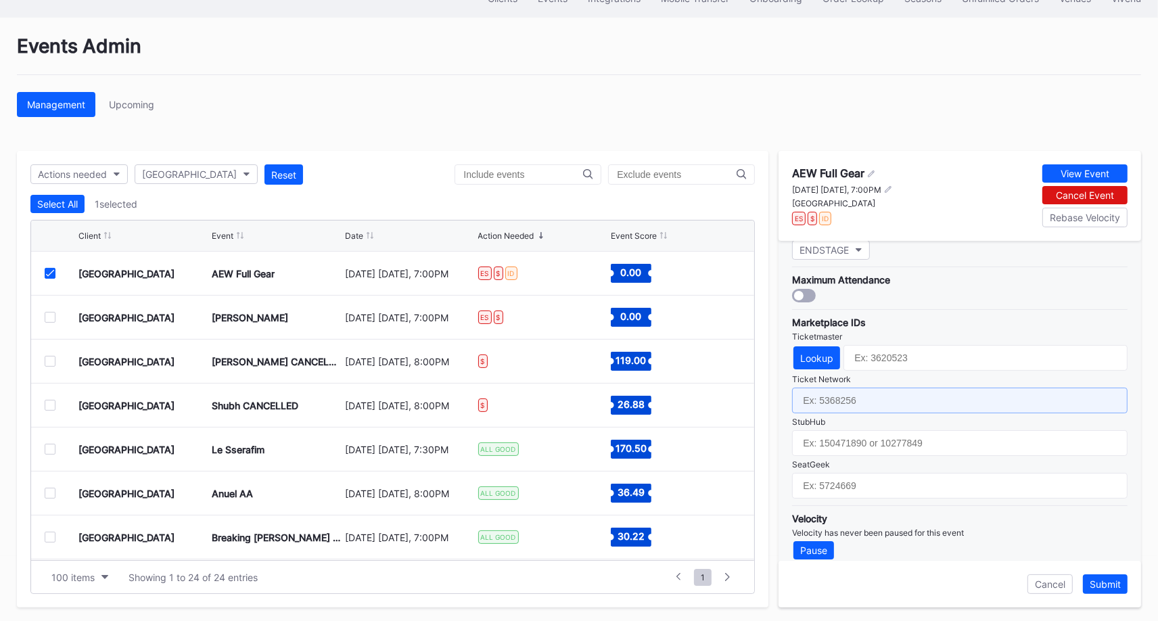
paste input "7305760"
type input "7305760"
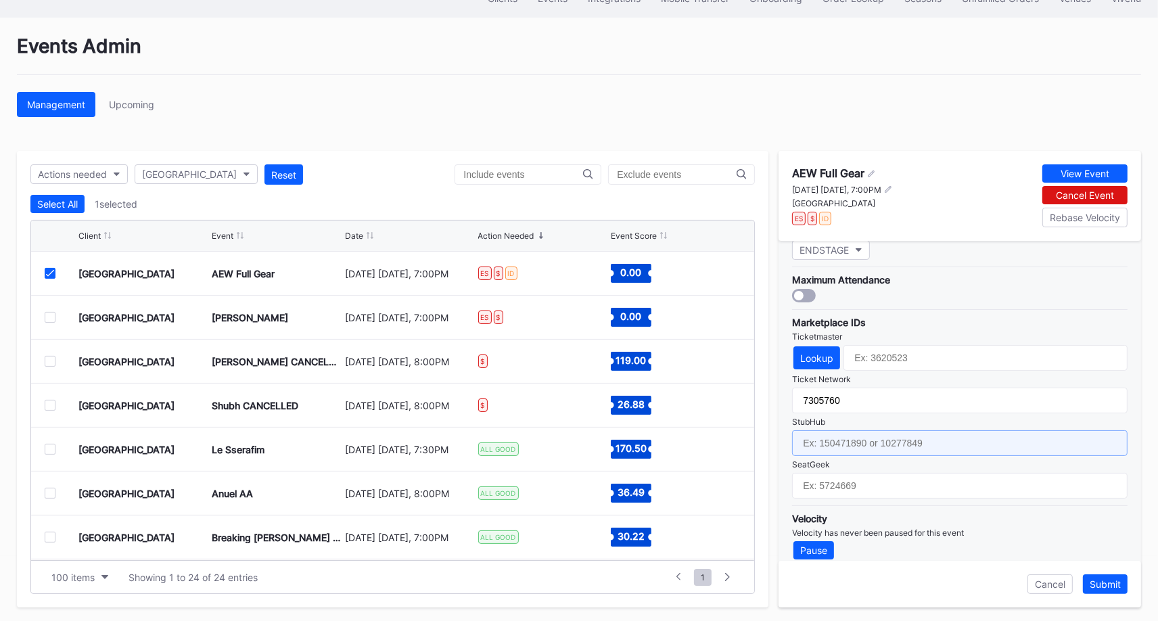
paste input "159086820"
type input "159086820"
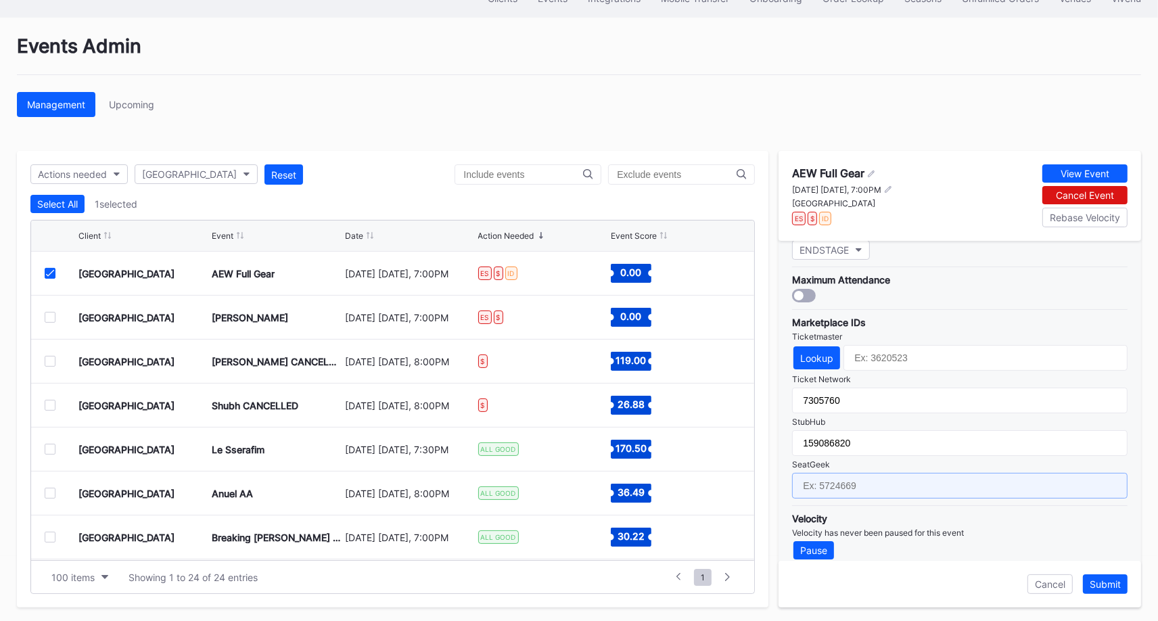
click at [865, 473] on input "text" at bounding box center [959, 486] width 335 height 26
paste input "17654440"
type input "17654440"
click at [820, 352] on div "Lookup" at bounding box center [816, 357] width 33 height 11
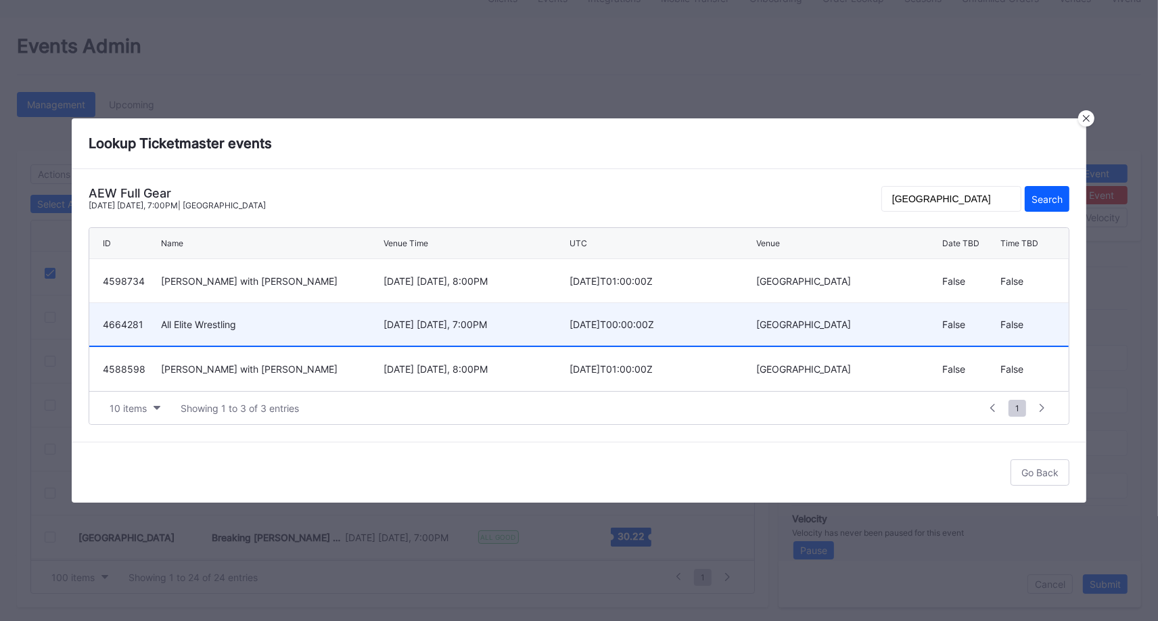
click at [365, 326] on div "All Elite Wrestling" at bounding box center [270, 324] width 219 height 11
type input "4664281"
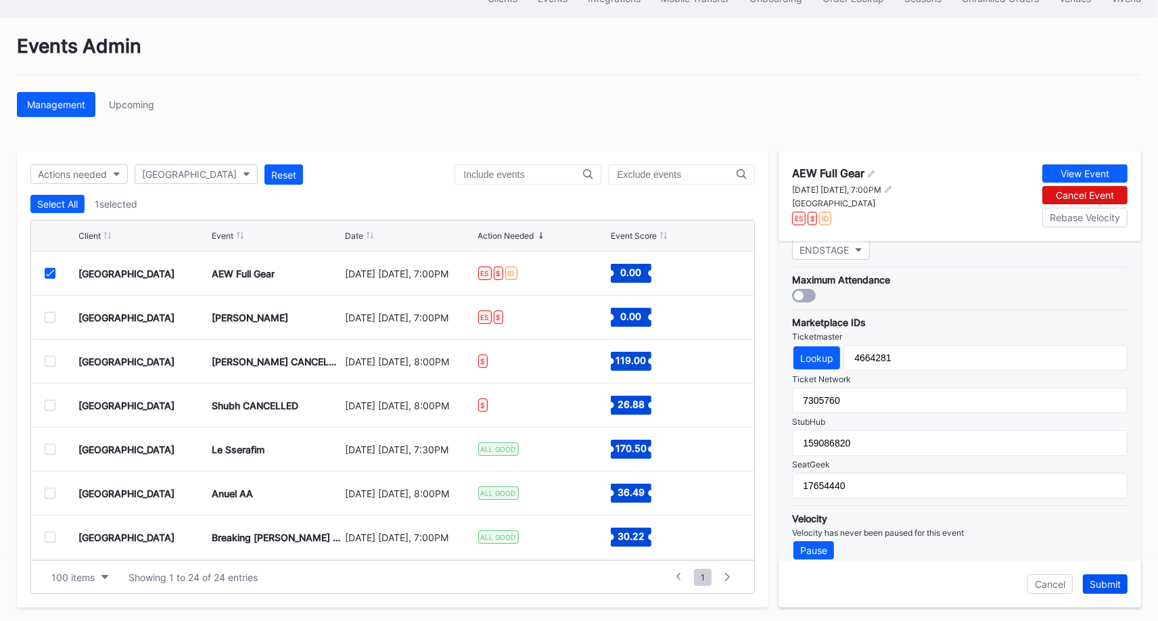
click at [1098, 581] on div "Submit" at bounding box center [1105, 583] width 31 height 11
